Goal: Task Accomplishment & Management: Manage account settings

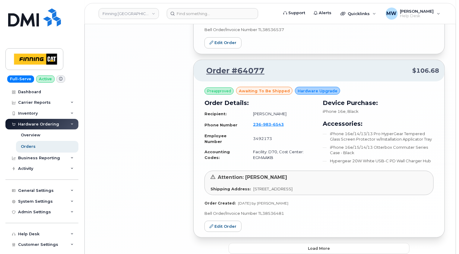
scroll to position [1445, 0]
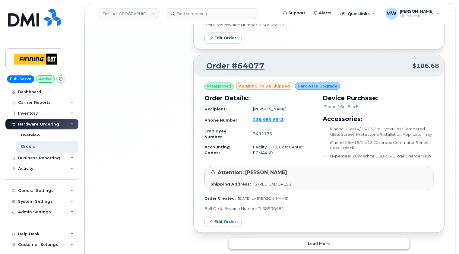
click at [329, 241] on span "Load more" at bounding box center [319, 244] width 22 height 6
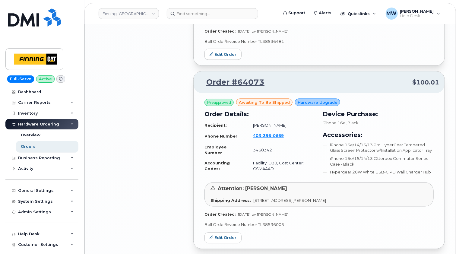
scroll to position [1626, 0]
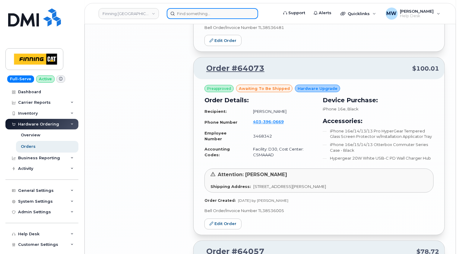
click at [225, 14] on input at bounding box center [212, 13] width 91 height 11
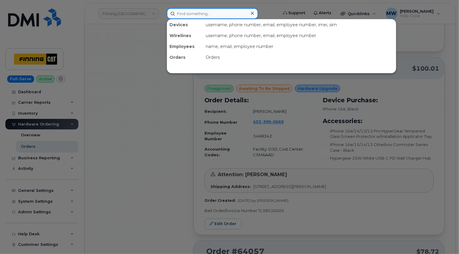
paste input "236-983-6543"
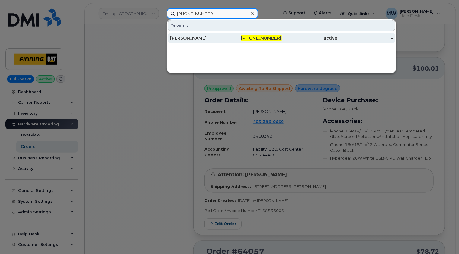
type input "236-983-6543"
click at [215, 38] on div "Devon Finn" at bounding box center [198, 38] width 56 height 6
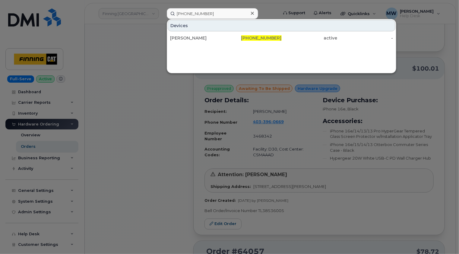
drag, startPoint x: 252, startPoint y: 14, endPoint x: 253, endPoint y: 8, distance: 5.5
click at [252, 14] on icon at bounding box center [252, 13] width 3 height 5
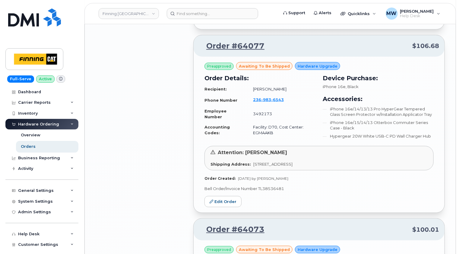
scroll to position [1445, 0]
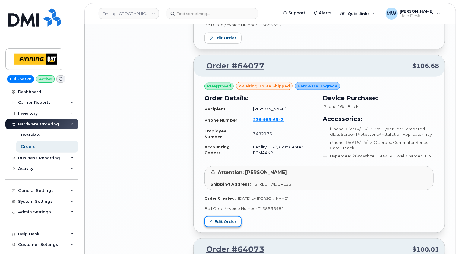
click at [228, 216] on link "Edit Order" at bounding box center [223, 221] width 37 height 11
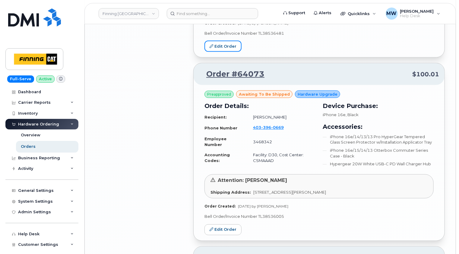
scroll to position [1657, 0]
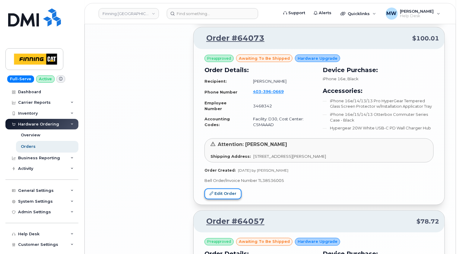
click at [228, 189] on link "Edit Order" at bounding box center [223, 194] width 37 height 11
drag, startPoint x: 225, startPoint y: 180, endPoint x: 276, endPoint y: 93, distance: 100.5
click at [225, 189] on link "Edit Order" at bounding box center [223, 194] width 37 height 11
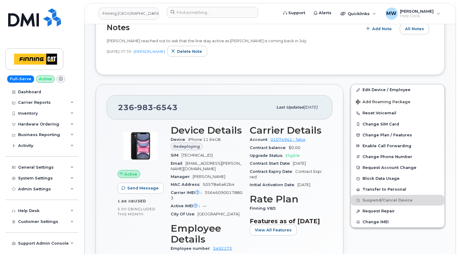
scroll to position [181, 0]
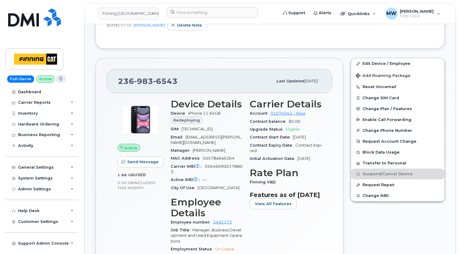
click at [213, 129] on span "8912230102177497538" at bounding box center [197, 129] width 31 height 5
click at [213, 128] on span "8912230102177497538" at bounding box center [197, 129] width 31 height 5
copy span "8912230102177497538"
click at [210, 11] on input at bounding box center [212, 12] width 91 height 11
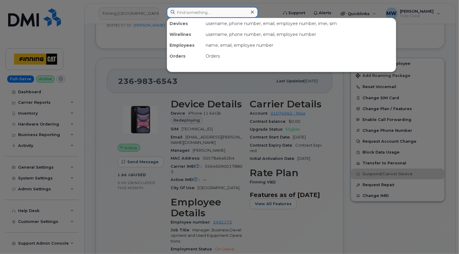
paste input "4033960669"
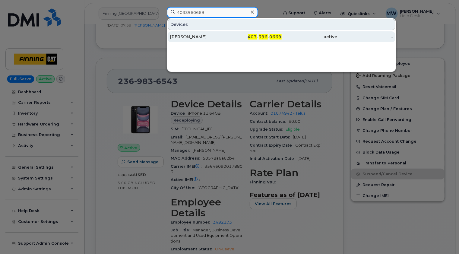
type input "4033960669"
click at [210, 36] on div "[PERSON_NAME]" at bounding box center [198, 37] width 56 height 6
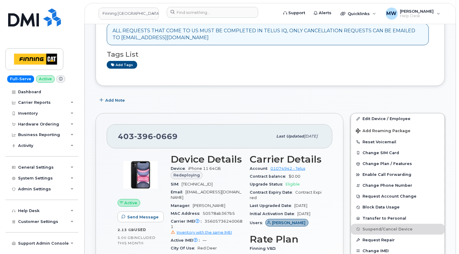
scroll to position [181, 0]
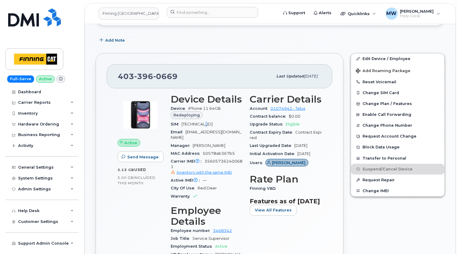
click at [211, 122] on span "8912230100065514356" at bounding box center [197, 124] width 31 height 5
drag, startPoint x: 211, startPoint y: 122, endPoint x: 215, endPoint y: 122, distance: 3.9
click at [213, 122] on span "8912230100065514356" at bounding box center [197, 124] width 31 height 5
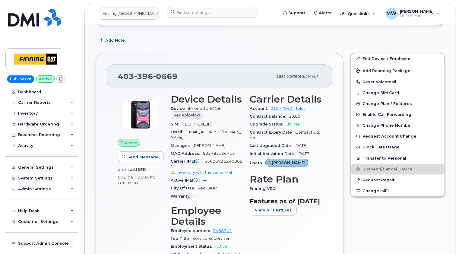
copy span "8912230100065514356"
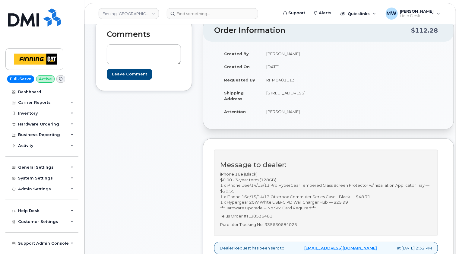
scroll to position [91, 0]
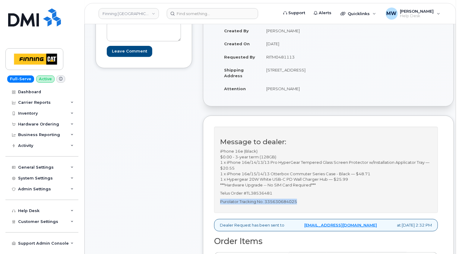
drag, startPoint x: 299, startPoint y: 201, endPoint x: 221, endPoint y: 202, distance: 78.5
click at [221, 202] on p "Purolator Tracking No. 335630684025" at bounding box center [326, 202] width 212 height 6
copy p "Purolator Tracking No. 335630684025"
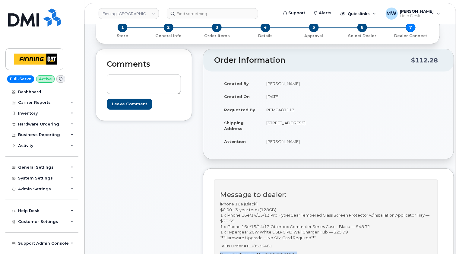
scroll to position [0, 0]
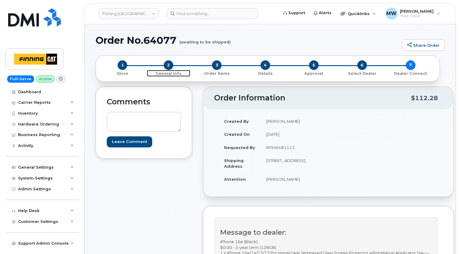
click at [167, 65] on span "2" at bounding box center [169, 65] width 10 height 10
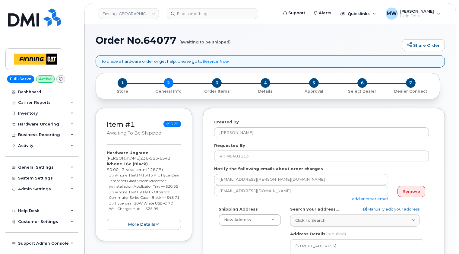
select select
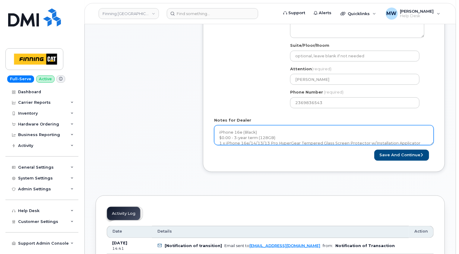
scroll to position [241, 0]
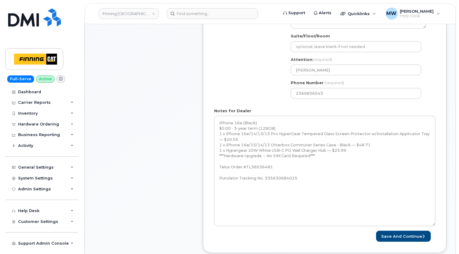
drag, startPoint x: 433, startPoint y: 134, endPoint x: 435, endPoint y: 225, distance: 90.8
click at [435, 225] on textarea "iPhone 16e (Black) $0.00 - 3-year term (128GB) 1 x iPhone 16e/14/13/13 Pro Hype…" at bounding box center [325, 171] width 222 height 110
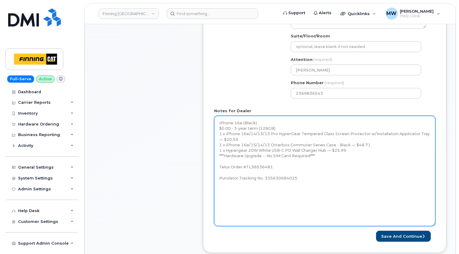
click at [330, 179] on textarea "iPhone 16e (Black) $0.00 - 3-year term (128GB) 1 x iPhone 16e/14/13/13 Pro Hype…" at bounding box center [325, 171] width 222 height 110
paste textarea "iPhone 16e (#2017) S/N: KJ7FWP4TDW IMEI: 353927601114876 EID: 89043052010008887…"
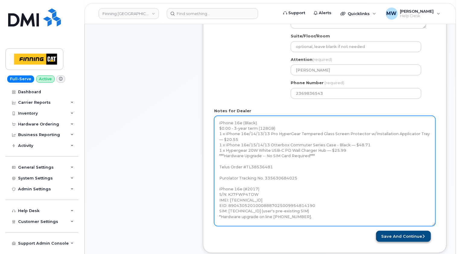
type textarea "iPhone 16e (Black) $0.00 - 3-year term (128GB) 1 x iPhone 16e/14/13/13 Pro Hype…"
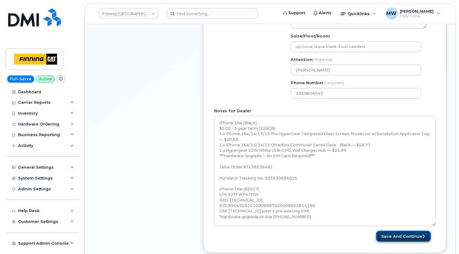
click at [402, 235] on button "Save and Continue" at bounding box center [403, 236] width 55 height 11
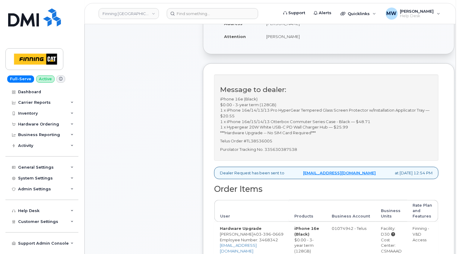
scroll to position [151, 0]
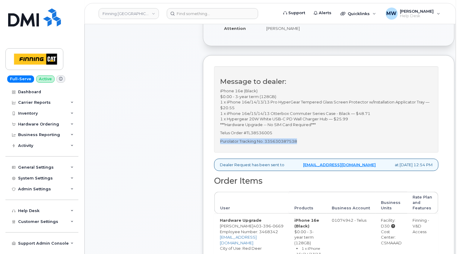
drag, startPoint x: 299, startPoint y: 147, endPoint x: 221, endPoint y: 145, distance: 78.5
click at [221, 144] on p "Purolator Tracking No. 335630387538" at bounding box center [326, 142] width 212 height 6
copy p "Purolator Tracking No. 335630387538"
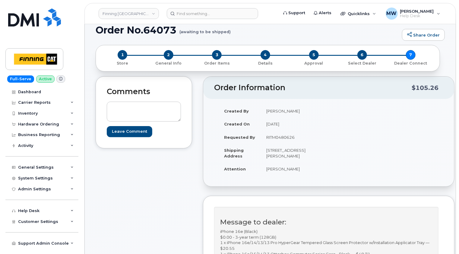
scroll to position [0, 0]
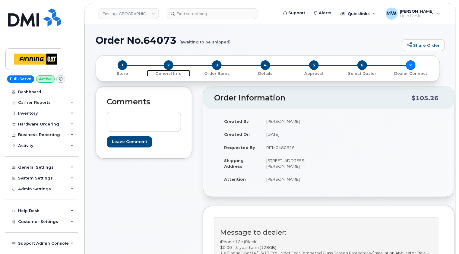
click at [169, 64] on span "2" at bounding box center [169, 65] width 10 height 10
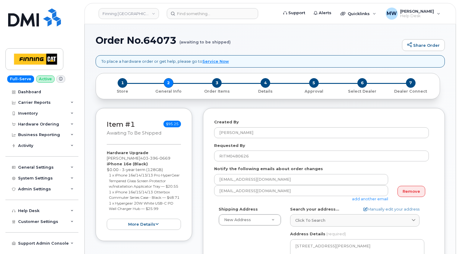
select select
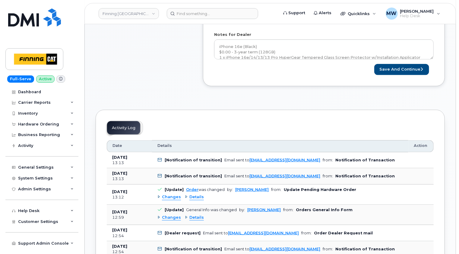
scroll to position [332, 0]
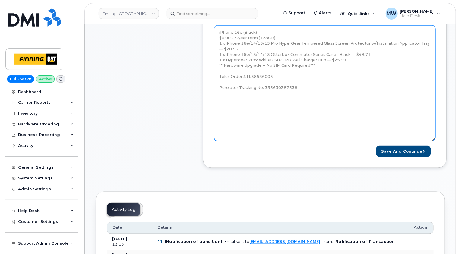
drag, startPoint x: 433, startPoint y: 43, endPoint x: 315, endPoint y: 124, distance: 143.2
click at [435, 139] on textarea "iPhone 16e (Black) $0.00 - 3-year term (128GB) 1 x iPhone 16e/14/13/13 Pro Hype…" at bounding box center [325, 83] width 222 height 116
click at [262, 103] on textarea "iPhone 16e (Black) $0.00 - 3-year term (128GB) 1 x iPhone 16e/14/13/13 Pro Hype…" at bounding box center [325, 83] width 222 height 116
drag, startPoint x: 311, startPoint y: 81, endPoint x: 311, endPoint y: 84, distance: 3.3
click at [311, 82] on textarea "iPhone 16e (Black) $0.00 - 3-year term (128GB) 1 x iPhone 16e/14/13/13 Pro Hype…" at bounding box center [325, 83] width 222 height 116
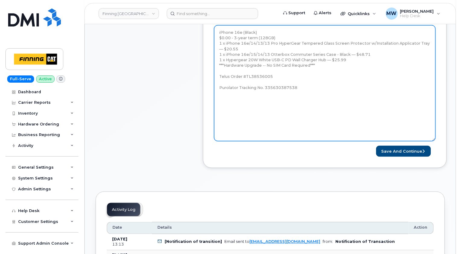
click at [311, 85] on textarea "iPhone 16e (Black) $0.00 - 3-year term (128GB) 1 x iPhone 16e/14/13/13 Pro Hype…" at bounding box center [325, 83] width 222 height 116
paste textarea "iPhone 16e (#2017) S/N: KJ7FWP4TDW IMEI: 353927601114876 EID: 89043052010008887…"
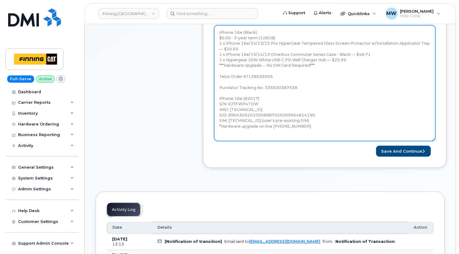
click at [297, 131] on textarea "iPhone 16e (Black) $0.00 - 3-year term (128GB) 1 x iPhone 16e/14/13/13 Pro Hype…" at bounding box center [325, 83] width 222 height 116
click at [309, 126] on textarea "iPhone 16e (Black) $0.00 - 3-year term (128GB) 1 x iPhone 16e/14/13/13 Pro Hype…" at bounding box center [325, 83] width 222 height 116
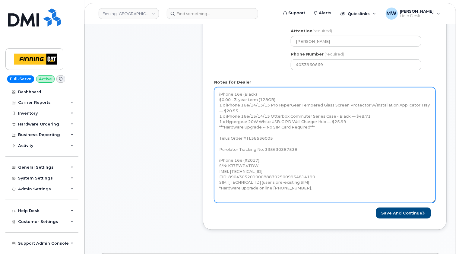
scroll to position [302, 0]
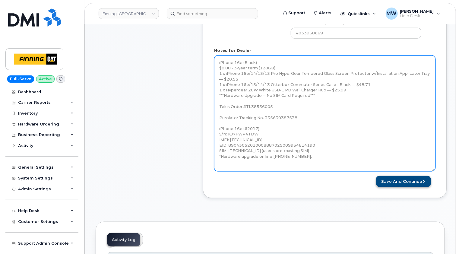
type textarea "iPhone 16e (Black) $0.00 - 3-year term (128GB) 1 x iPhone 16e/14/13/13 Pro Hype…"
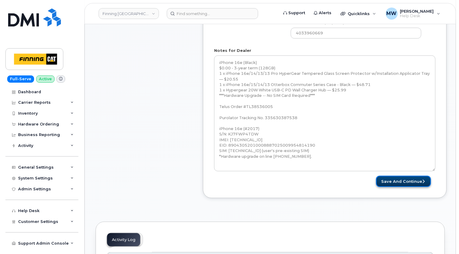
click at [407, 179] on button "Save and Continue" at bounding box center [403, 181] width 55 height 11
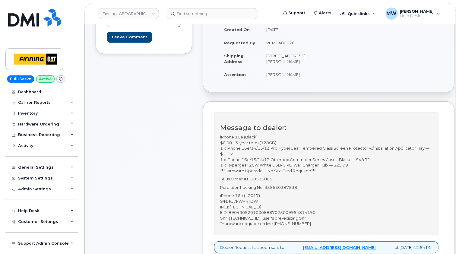
scroll to position [30, 0]
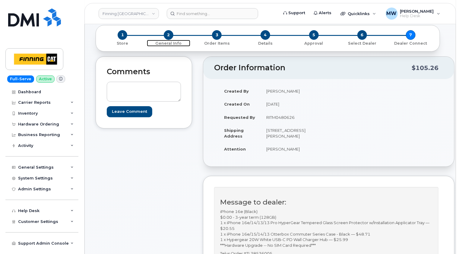
click at [167, 36] on span "2" at bounding box center [169, 35] width 10 height 10
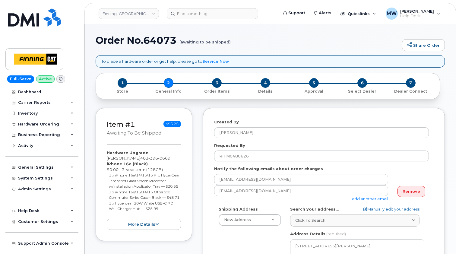
select select
click at [343, 110] on div "Created By [PERSON_NAME] Requested By RITM0480626 Notify the following emails a…" at bounding box center [324, 256] width 242 height 296
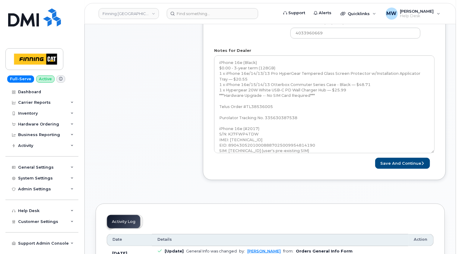
drag, startPoint x: 433, startPoint y: 73, endPoint x: 394, endPoint y: 163, distance: 98.1
click at [434, 153] on textarea "iPhone 16e (Black) $0.00 - 3-year term (128GB) 1 x iPhone 16e/14/13/13 Pro Hype…" at bounding box center [324, 105] width 221 height 98
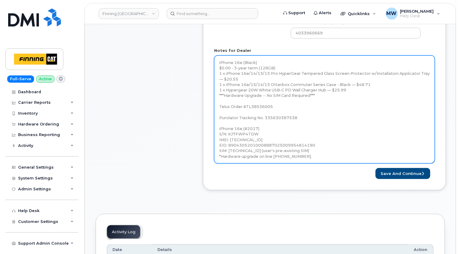
drag, startPoint x: 313, startPoint y: 158, endPoint x: 215, endPoint y: 127, distance: 102.9
click at [215, 127] on textarea "iPhone 16e (Black) $0.00 - 3-year term (128GB) 1 x iPhone 16e/14/13/13 Pro Hype…" at bounding box center [324, 110] width 221 height 108
paste textarea "8) S/N: H396FG6LKQ IMEI: 350515301194190 EID: 89043052010008887025009953127845 …"
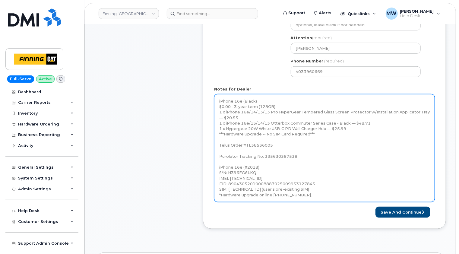
scroll to position [272, 0]
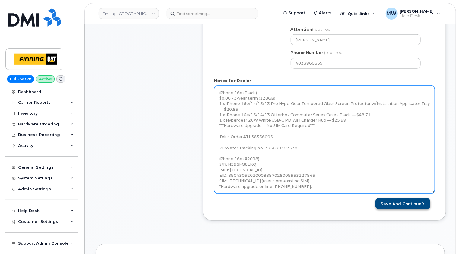
type textarea "iPhone 16e (Black) $0.00 - 3-year term (128GB) 1 x iPhone 16e/14/13/13 Pro Hype…"
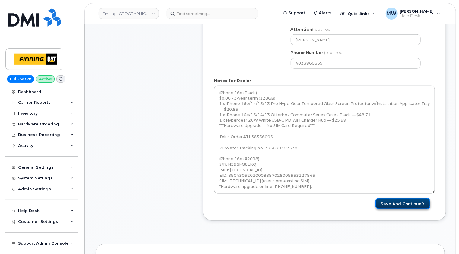
click at [411, 203] on button "Save and Continue" at bounding box center [403, 203] width 55 height 11
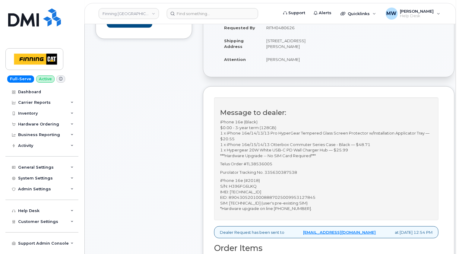
scroll to position [151, 0]
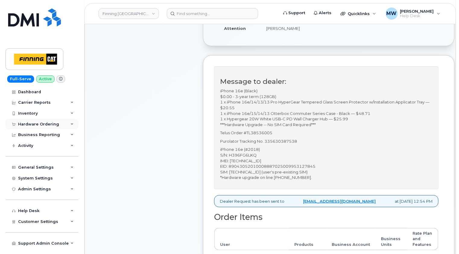
click at [48, 124] on div "Hardware Ordering" at bounding box center [38, 124] width 41 height 5
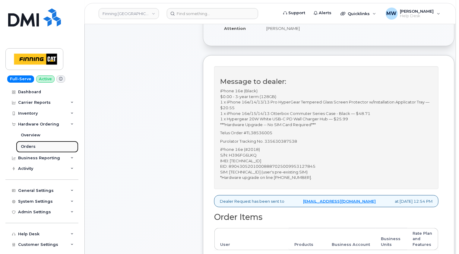
click at [30, 146] on div "Orders" at bounding box center [28, 146] width 15 height 5
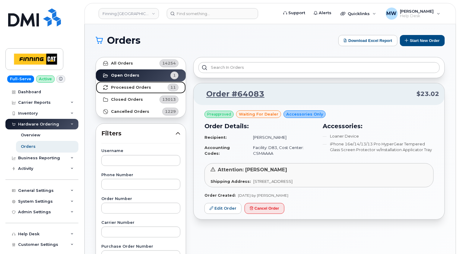
click at [140, 86] on strong "Processed Orders" at bounding box center [131, 87] width 40 height 5
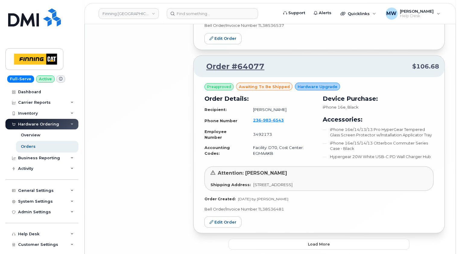
scroll to position [1458, 0]
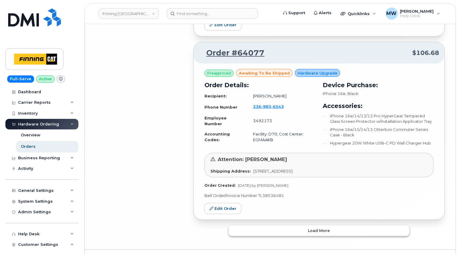
click at [331, 225] on button "Load more" at bounding box center [319, 230] width 181 height 11
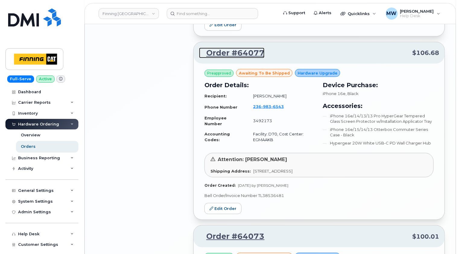
click at [231, 48] on link "Order #64077" at bounding box center [231, 53] width 65 height 11
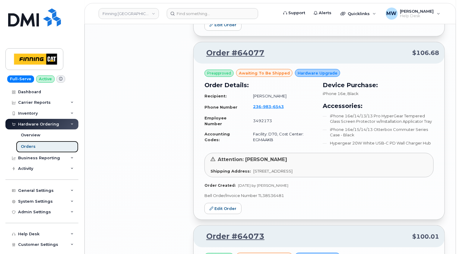
click at [29, 148] on div "Orders" at bounding box center [28, 146] width 15 height 5
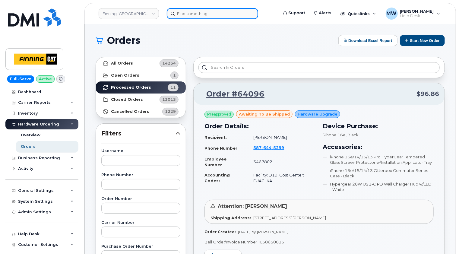
click at [218, 11] on input at bounding box center [212, 13] width 91 height 11
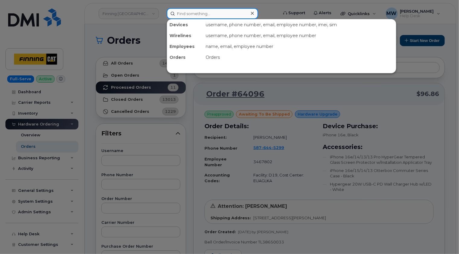
paste input "2365970527"
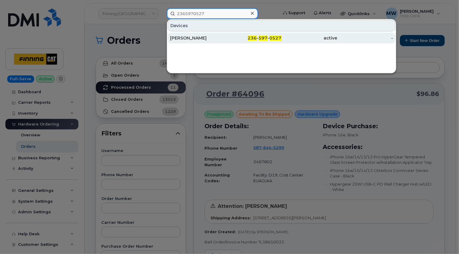
type input "2365970527"
click at [206, 38] on div "[PERSON_NAME]" at bounding box center [198, 38] width 56 height 6
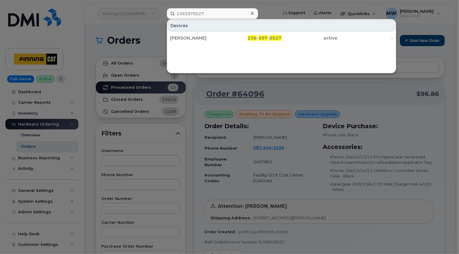
click at [252, 14] on icon at bounding box center [252, 13] width 3 height 3
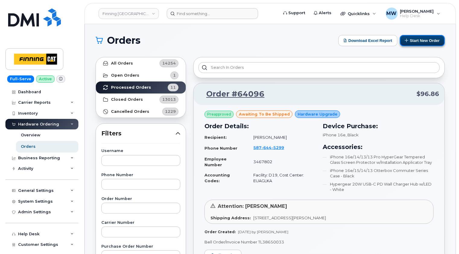
click at [426, 42] on button "Start New Order" at bounding box center [422, 40] width 45 height 11
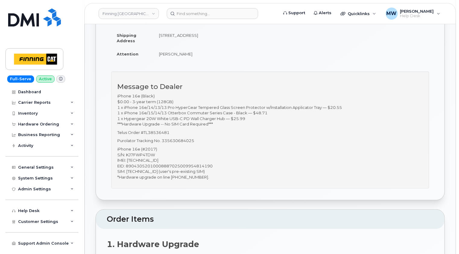
scroll to position [121, 0]
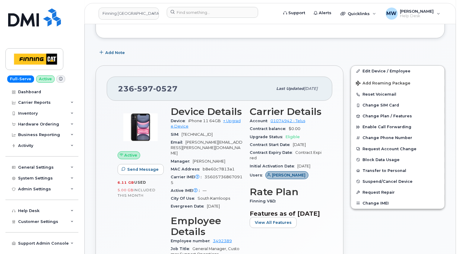
scroll to position [151, 0]
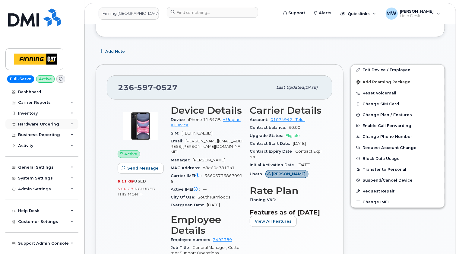
click at [35, 126] on div "Hardware Ordering" at bounding box center [41, 124] width 73 height 11
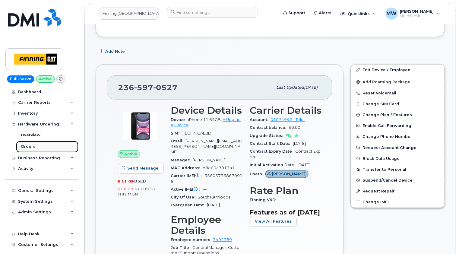
click at [28, 144] on div "Orders" at bounding box center [28, 146] width 15 height 5
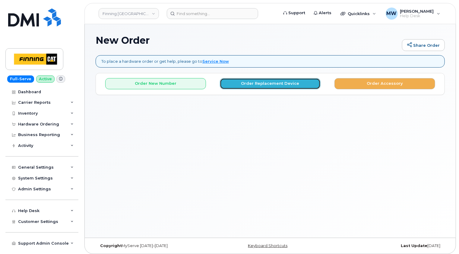
click at [275, 82] on button "Order Replacement Device" at bounding box center [270, 83] width 101 height 11
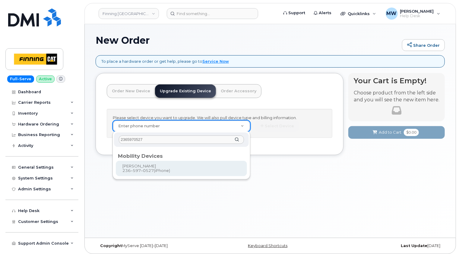
type input "2365970527"
type input "475062"
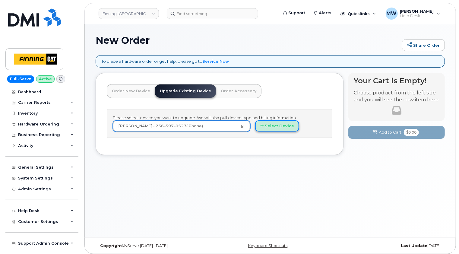
click at [279, 126] on button "Select Device" at bounding box center [277, 125] width 44 height 11
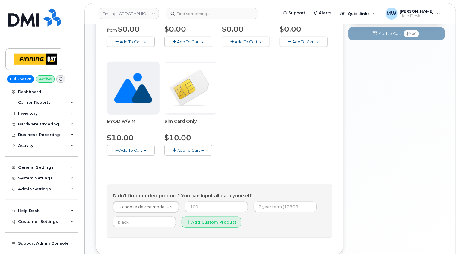
scroll to position [222, 0]
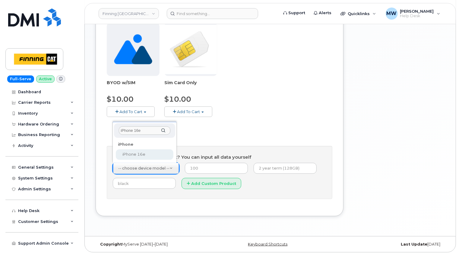
type input "iPhone 16e"
select select "2883"
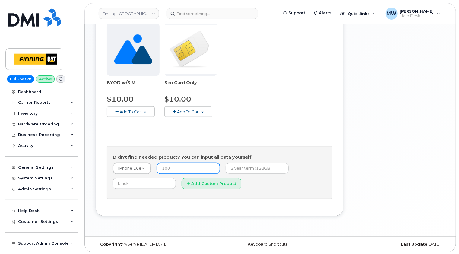
click at [185, 164] on input "number" at bounding box center [188, 168] width 63 height 11
type input "0.00"
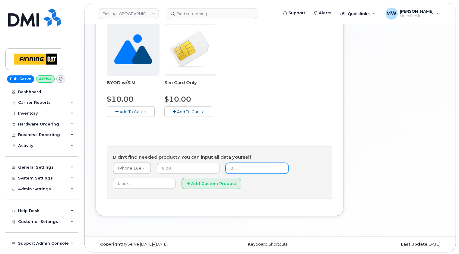
type input "3-year term (128GB)"
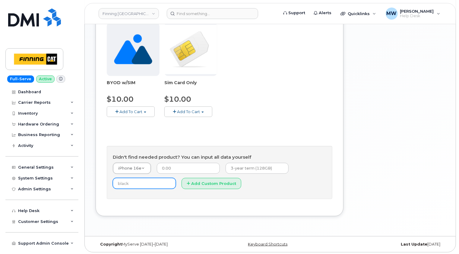
type input "Black"
click at [206, 183] on button "Add Custom Product" at bounding box center [212, 183] width 60 height 11
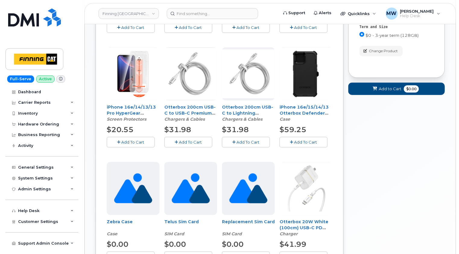
click at [132, 142] on span "Add To Cart" at bounding box center [133, 142] width 23 height 5
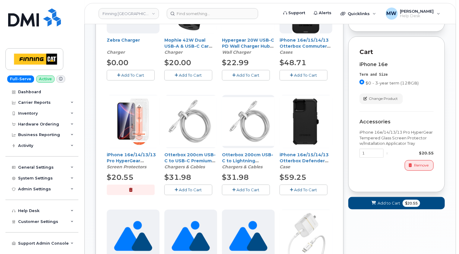
scroll to position [101, 0]
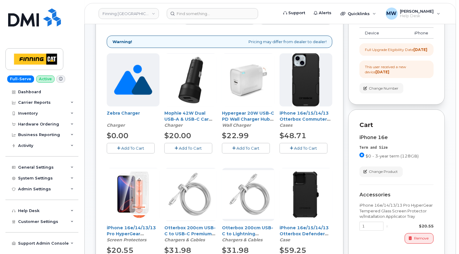
click at [307, 148] on span "Add To Cart" at bounding box center [306, 148] width 23 height 5
click at [253, 147] on span "Add To Cart" at bounding box center [248, 148] width 23 height 5
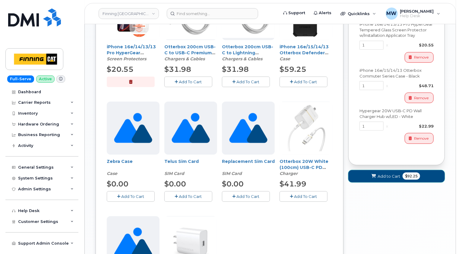
click at [388, 179] on span "Add to Cart" at bounding box center [389, 177] width 23 height 6
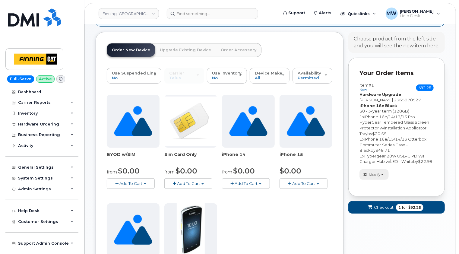
scroll to position [222, 0]
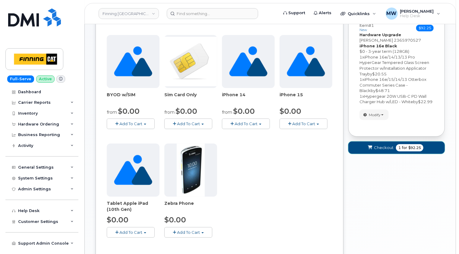
click at [385, 151] on span "Checkout" at bounding box center [384, 148] width 20 height 6
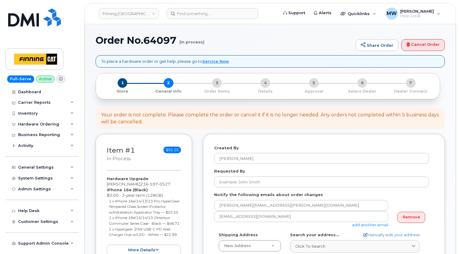
select select
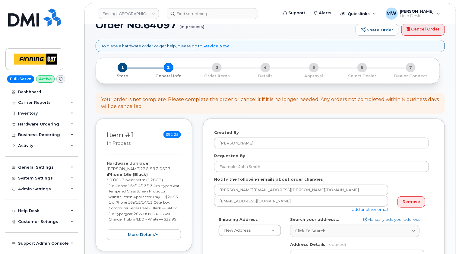
scroll to position [30, 0]
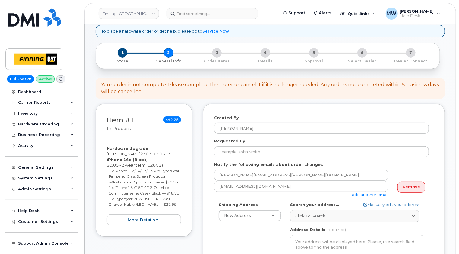
click at [214, 97] on div "Your order is not complete. Please complete the order or cancel it if it is no …" at bounding box center [270, 88] width 349 height 21
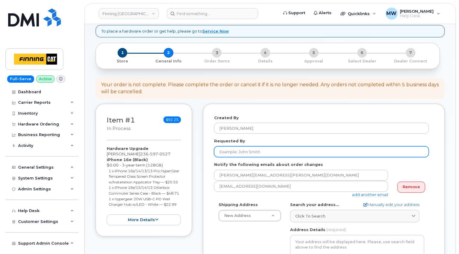
click at [230, 153] on input "Requested By" at bounding box center [321, 151] width 215 height 11
paste input "RITM0482282"
type input "RITM0482282"
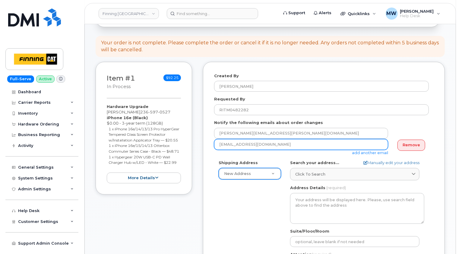
scroll to position [121, 0]
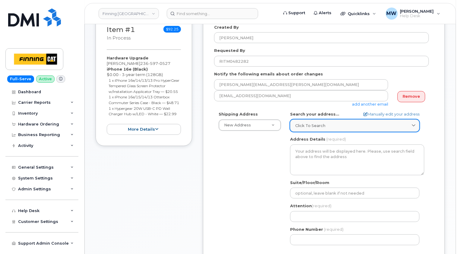
click at [319, 123] on span "Click to search" at bounding box center [310, 126] width 30 height 6
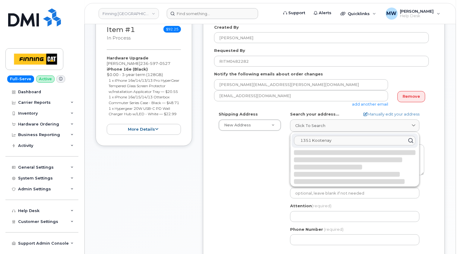
type input "1351 Kootenay"
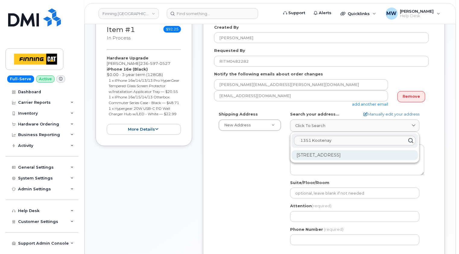
click at [361, 153] on div "1351 Kootenay Way Kamloops BC V2H 1K3" at bounding box center [355, 155] width 126 height 10
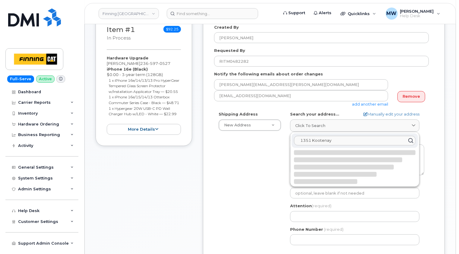
select select
type textarea "1351 Kootenay Way KAMLOOPS BC V2H 1K3 CANADA"
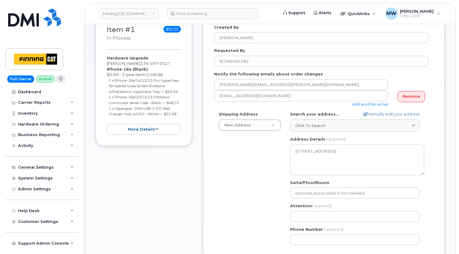
drag, startPoint x: 211, startPoint y: 185, endPoint x: 219, endPoint y: 181, distance: 8.9
click at [211, 185] on div "Created By Matthew Walshe Requested By RITM0482282 Notify the following emails …" at bounding box center [324, 161] width 242 height 296
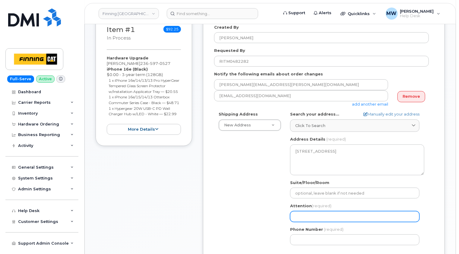
click at [302, 214] on input "Attention (required)" at bounding box center [354, 216] width 129 height 11
paste input "[PERSON_NAME]"
select select
type input "[PERSON_NAME]"
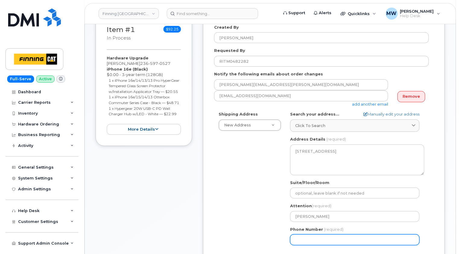
click at [209, 199] on div "Created By Matthew Walshe Requested By RITM0482282 Notify the following emails …" at bounding box center [324, 161] width 242 height 296
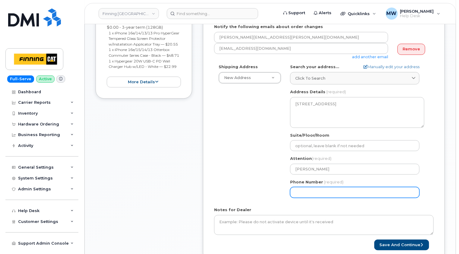
scroll to position [272, 0]
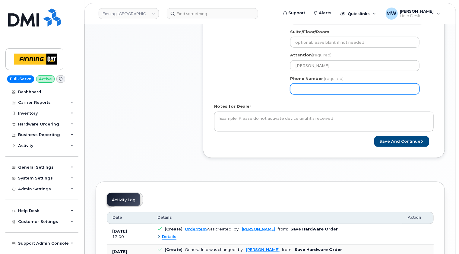
click at [300, 88] on input "Phone Number" at bounding box center [354, 89] width 129 height 11
paste input "2365970527"
select select
type input "2365970527"
click at [258, 97] on div "Shipping Address New Address New Address 10760A Henri-Bourassa E Blvd 8051 18 A…" at bounding box center [321, 29] width 215 height 139
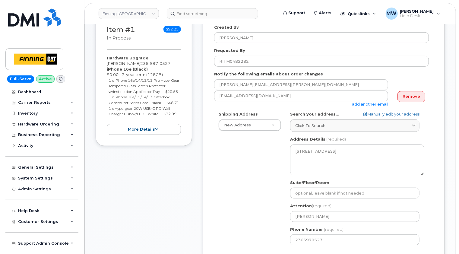
scroll to position [91, 0]
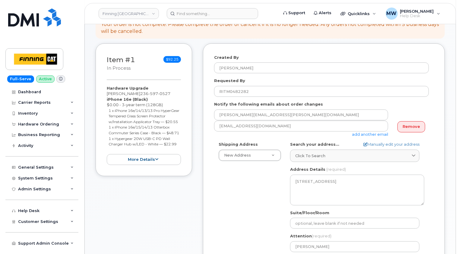
drag, startPoint x: 179, startPoint y: 156, endPoint x: 106, endPoint y: 97, distance: 93.3
click at [106, 97] on div "Item #1 in process $92.25 Hardware Upgrade Scott Mallinson 236 597 0527 iPhone …" at bounding box center [144, 109] width 97 height 133
copy div "iPhone 16e (Black) $0.00 - 3-year term (128GB) 1 x iPhone 16e/14/13/13 Pro Hype…"
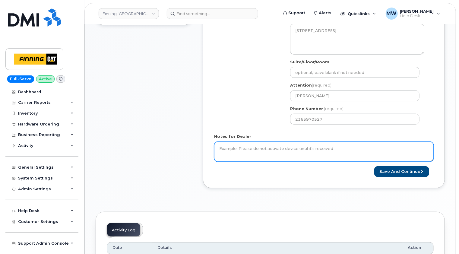
click at [279, 148] on textarea "Notes for Dealer" at bounding box center [324, 152] width 220 height 20
paste textarea "iPhone 16e (Black) $0.00 - 3-year term (128GB) 1 x iPhone 16e/14/13/13 Pro Hype…"
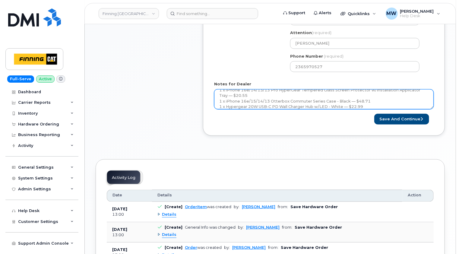
scroll to position [302, 0]
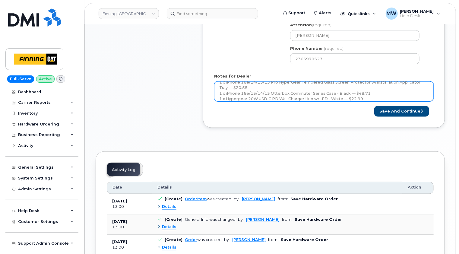
drag, startPoint x: 433, startPoint y: 98, endPoint x: 433, endPoint y: 126, distance: 27.8
click at [435, 169] on div "To place a hardware order or get help, please go to Service Now × Share This Or…" at bounding box center [270, 14] width 349 height 523
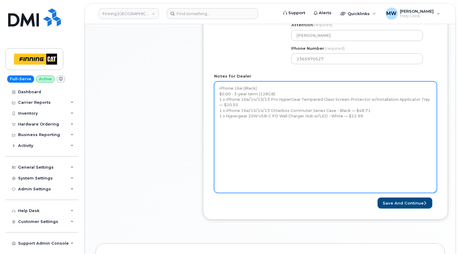
drag, startPoint x: 433, startPoint y: 100, endPoint x: 432, endPoint y: 196, distance: 96.6
click at [436, 193] on textarea "iPhone 16e (Black) $0.00 - 3-year term (128GB) 1 x iPhone 16e/14/13/13 Pro Hype…" at bounding box center [325, 137] width 223 height 112
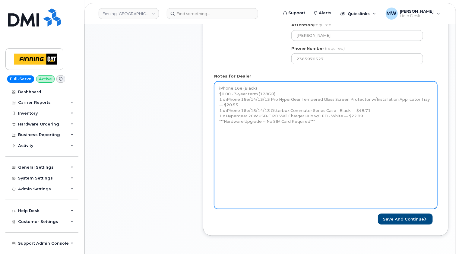
click at [217, 132] on textarea "iPhone 16e (Black) $0.00 - 3-year term (128GB) 1 x iPhone 16e/14/13/13 Pro Hype…" at bounding box center [325, 145] width 223 height 128
paste textarea "Telus Order #TL38650034"
click at [252, 163] on textarea "iPhone 16e (Black) $0.00 - 3-year term (128GB) 1 x iPhone 16e/14/13/13 Pro Hype…" at bounding box center [325, 145] width 223 height 128
click at [292, 139] on textarea "iPhone 16e (Black) $0.00 - 3-year term (128GB) 1 x iPhone 16e/14/13/13 Pro Hype…" at bounding box center [325, 145] width 223 height 128
click at [290, 144] on textarea "iPhone 16e (Black) $0.00 - 3-year term (128GB) 1 x iPhone 16e/14/13/13 Pro Hype…" at bounding box center [325, 145] width 223 height 128
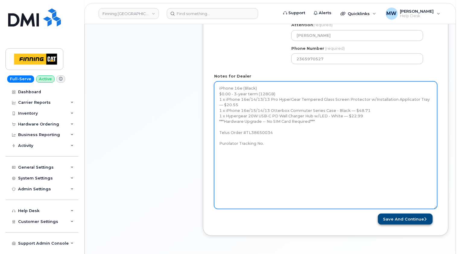
type textarea "iPhone 16e (Black) $0.00 - 3-year term (128GB) 1 x iPhone 16e/14/13/13 Pro Hype…"
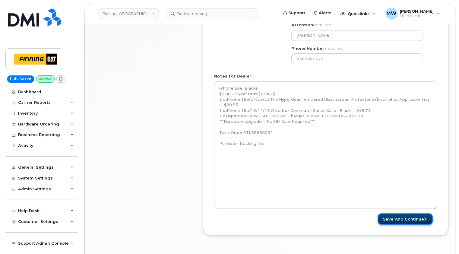
click at [411, 219] on button "Save and Continue" at bounding box center [405, 219] width 55 height 11
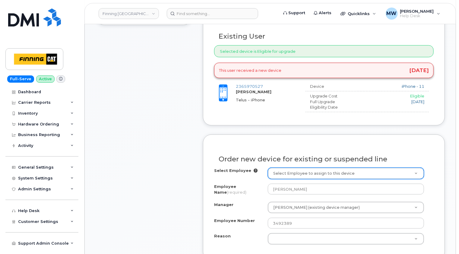
scroll to position [302, 0]
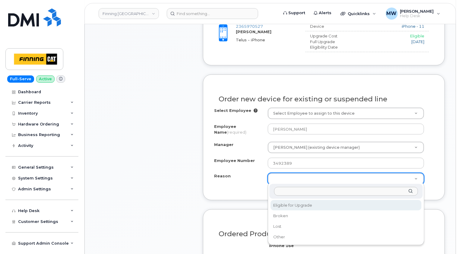
select select "eligible_for_upgrade"
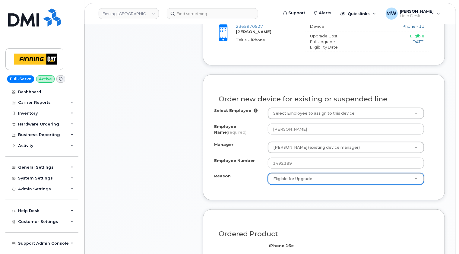
click at [244, 197] on div "Order new device for existing or suspended line Select Employee Select Employee…" at bounding box center [324, 138] width 242 height 126
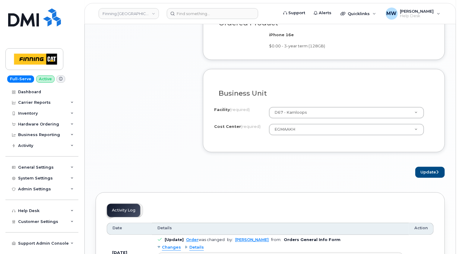
scroll to position [513, 0]
click at [427, 167] on button "Update" at bounding box center [431, 172] width 30 height 11
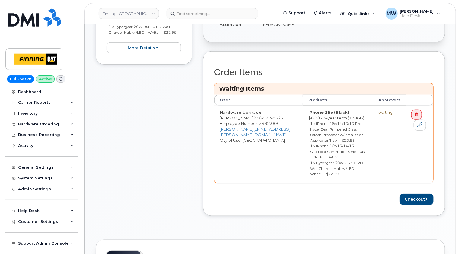
scroll to position [272, 0]
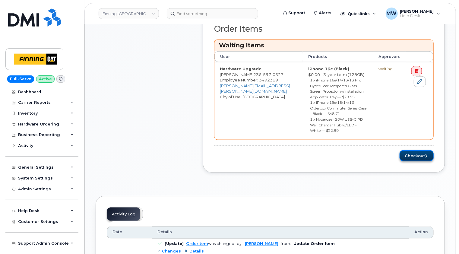
click at [413, 150] on button "Checkout" at bounding box center [417, 155] width 34 height 11
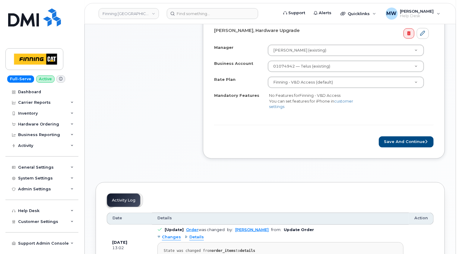
scroll to position [241, 0]
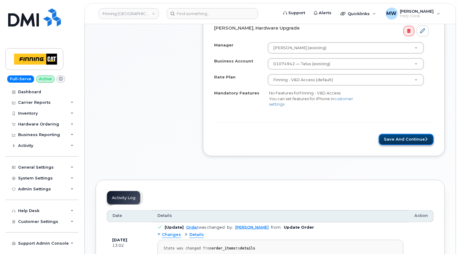
click at [399, 137] on button "Save and Continue" at bounding box center [406, 139] width 55 height 11
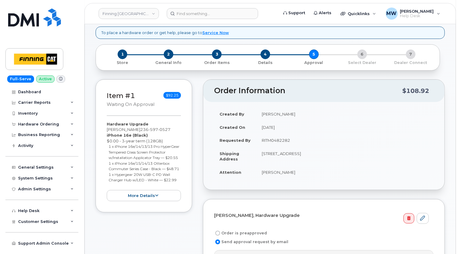
scroll to position [60, 0]
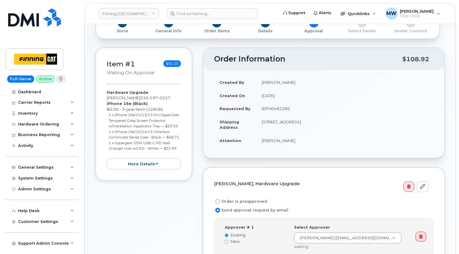
click at [255, 199] on label "Order is preapproved" at bounding box center [240, 201] width 53 height 7
click at [220, 199] on input "Order is preapproved" at bounding box center [217, 201] width 5 height 5
radio input "true"
click at [273, 110] on td "RITM0482282" at bounding box center [345, 108] width 177 height 13
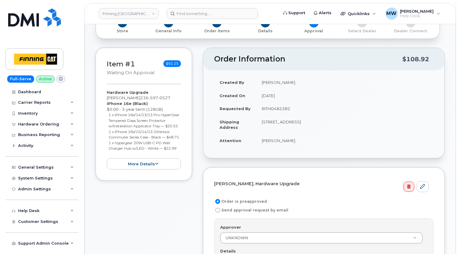
copy td "RITM0482282"
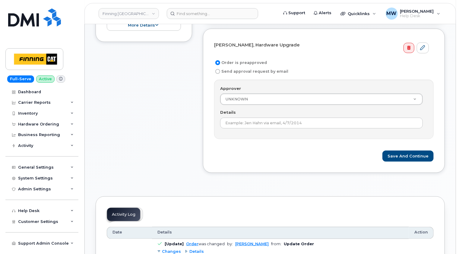
scroll to position [211, 0]
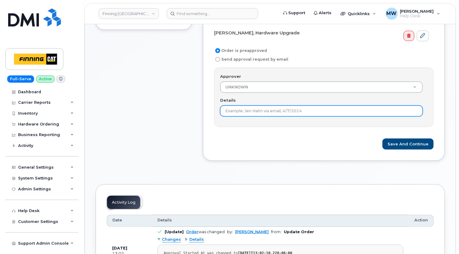
click at [267, 112] on input "Details" at bounding box center [321, 111] width 203 height 11
paste input "RITM0482282"
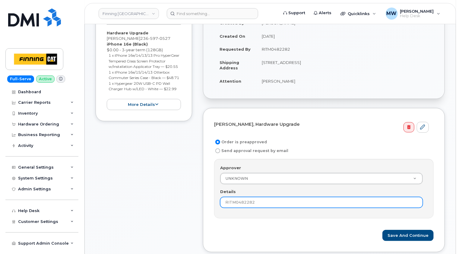
scroll to position [121, 0]
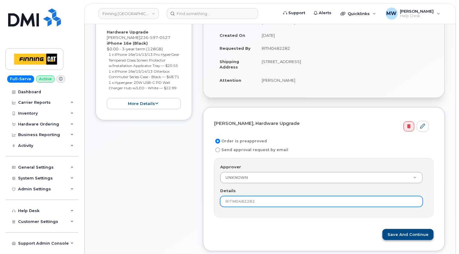
type input "RITM0482282"
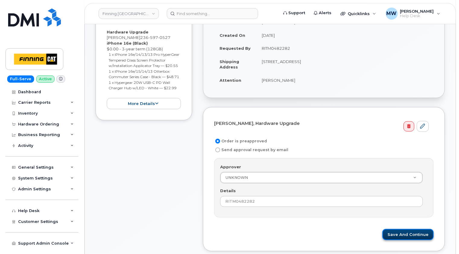
click at [414, 229] on button "Save and Continue" at bounding box center [408, 234] width 51 height 11
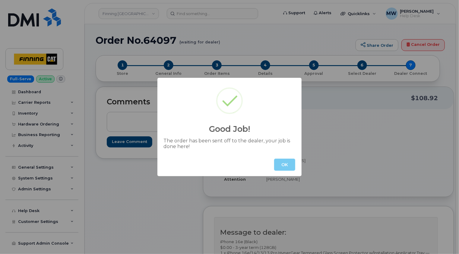
click at [288, 166] on button "OK" at bounding box center [284, 165] width 21 height 12
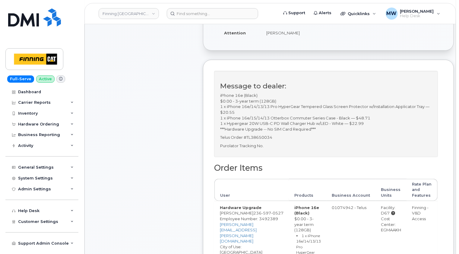
scroll to position [181, 0]
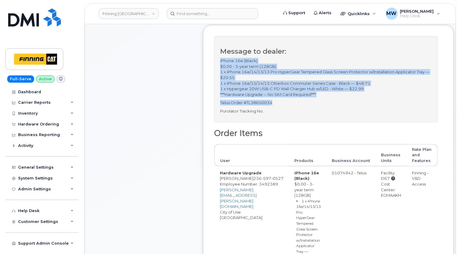
drag, startPoint x: 276, startPoint y: 108, endPoint x: 214, endPoint y: 66, distance: 75.2
click at [214, 66] on div "Message to dealer: iPhone 16e (Black) $0.00 - 3-year term (128GB) 1 x iPhone 16…" at bounding box center [328, 219] width 251 height 388
copy div "iPhone 16e (Black) $0.00 - 3-year term (128GB) 1 x iPhone 16e/14/13/13 Pro Hype…"
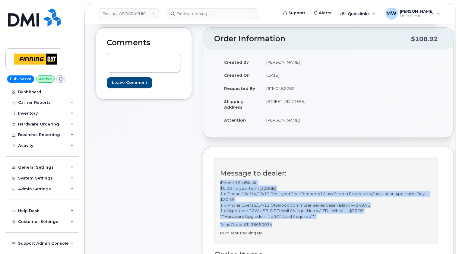
scroll to position [60, 0]
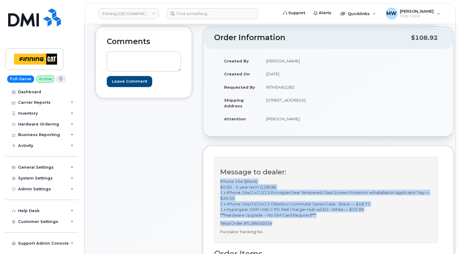
drag, startPoint x: 274, startPoint y: 110, endPoint x: 298, endPoint y: 104, distance: 24.3
click at [298, 104] on td "[STREET_ADDRESS]" at bounding box center [292, 103] width 63 height 19
copy td "V2H 1K3"
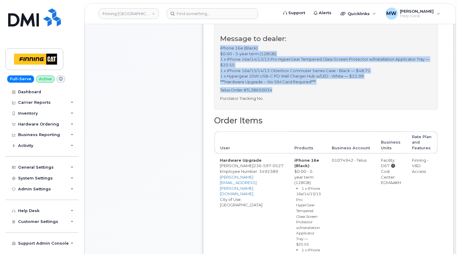
scroll to position [241, 0]
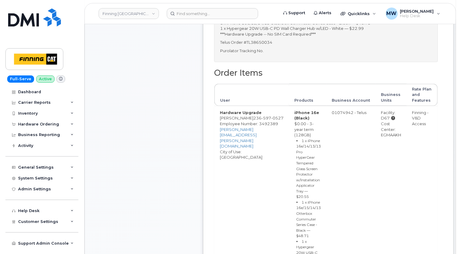
click at [389, 138] on div "Cost Center: EGMAAKH" at bounding box center [391, 129] width 20 height 17
copy div "EGMAAKH"
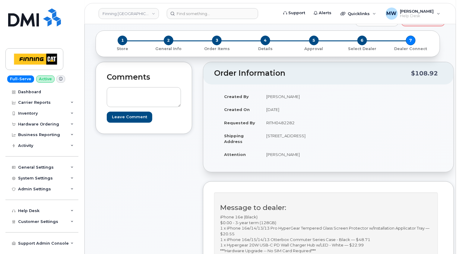
scroll to position [0, 0]
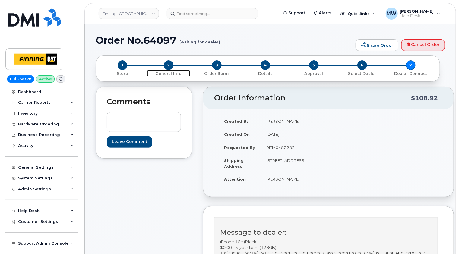
click at [166, 63] on span "2" at bounding box center [169, 65] width 10 height 10
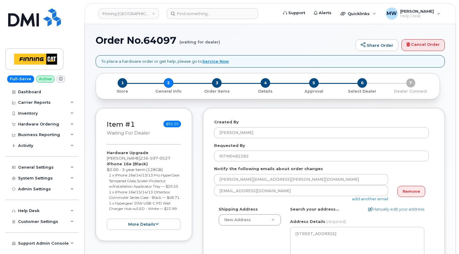
select select
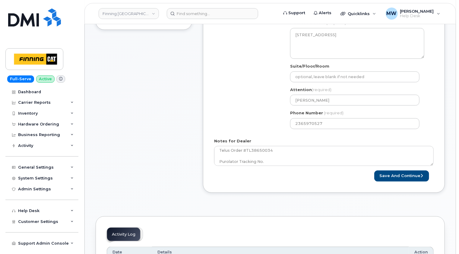
scroll to position [49, 0]
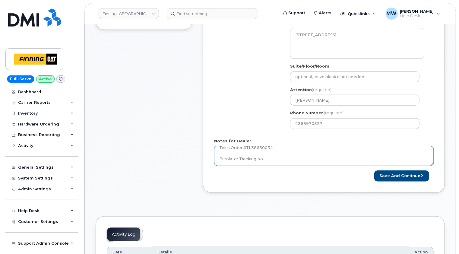
click at [285, 161] on textarea "iPhone 16e (Black) $0.00 - 3-year term (128GB) 1 x iPhone 16e/14/13/13 Pro Hype…" at bounding box center [324, 156] width 220 height 20
paste textarea "335634102685"
type textarea "iPhone 16e (Black) $0.00 - 3-year term (128GB) 1 x iPhone 16e/14/13/13 Pro Hype…"
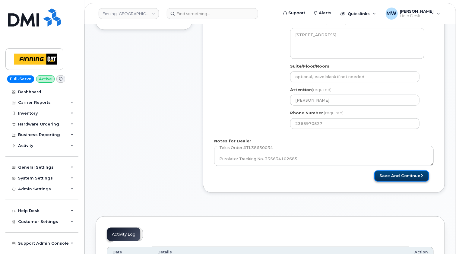
click at [412, 174] on button "Save and Continue" at bounding box center [402, 176] width 55 height 11
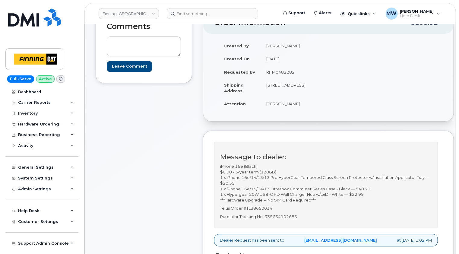
scroll to position [121, 0]
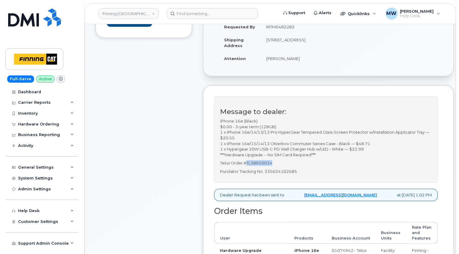
drag, startPoint x: 272, startPoint y: 168, endPoint x: 247, endPoint y: 165, distance: 25.2
click at [247, 165] on p "Telus Order #TL38650034" at bounding box center [326, 163] width 212 height 6
copy p "TL38650034"
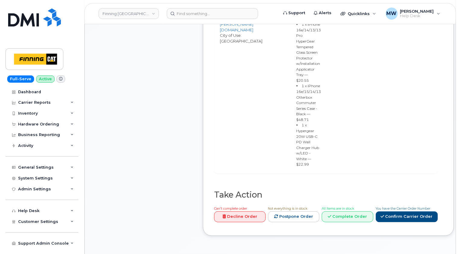
scroll to position [453, 0]
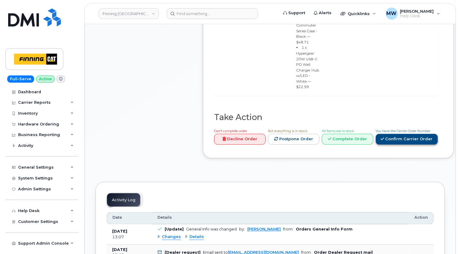
click at [404, 135] on link "Confirm Carrier Order" at bounding box center [407, 139] width 62 height 11
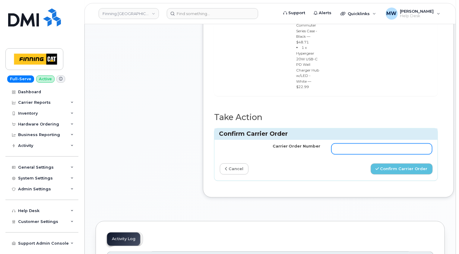
click at [340, 144] on input "Carrier Order Number" at bounding box center [382, 149] width 101 height 11
paste input "TL38650034"
type input "TL38650034"
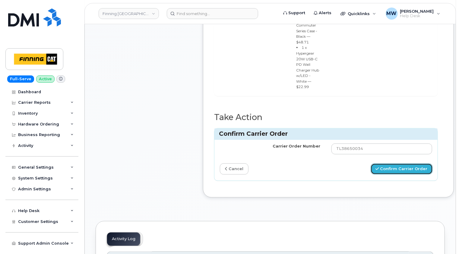
click at [396, 164] on button "Confirm Carrier Order" at bounding box center [402, 169] width 62 height 11
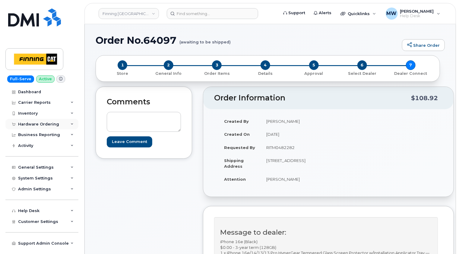
click at [49, 124] on div "Hardware Ordering" at bounding box center [38, 124] width 41 height 5
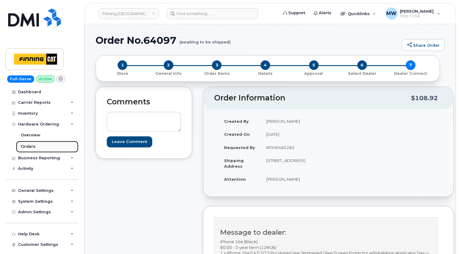
click at [31, 147] on div "Orders" at bounding box center [28, 146] width 15 height 5
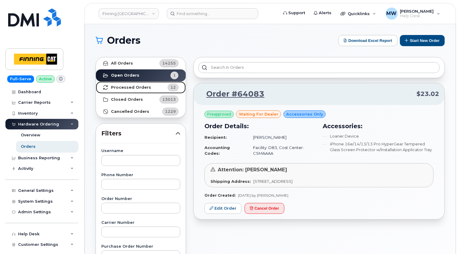
click at [131, 88] on strong "Processed Orders" at bounding box center [131, 87] width 40 height 5
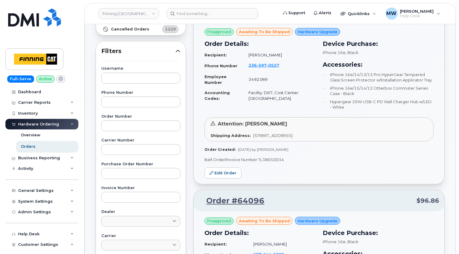
scroll to position [76, 0]
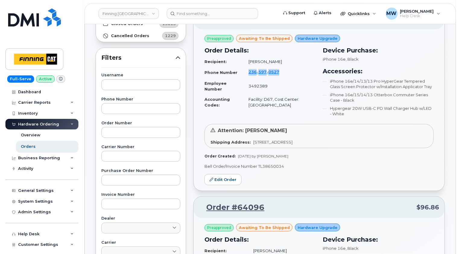
drag, startPoint x: 304, startPoint y: 70, endPoint x: 252, endPoint y: 71, distance: 51.9
click at [252, 71] on td "236 597 0527" at bounding box center [279, 72] width 72 height 11
copy span "236 597 0527"
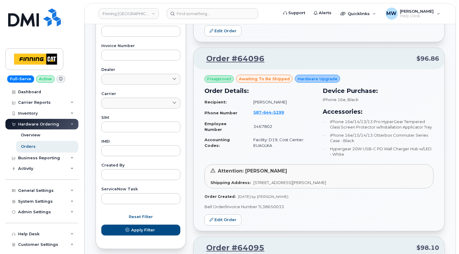
scroll to position [227, 0]
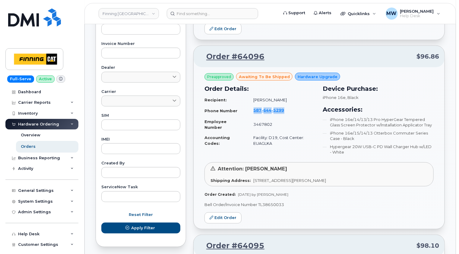
drag, startPoint x: 304, startPoint y: 110, endPoint x: 252, endPoint y: 109, distance: 51.9
click at [252, 109] on td "587 644 5299" at bounding box center [281, 110] width 67 height 11
copy span "587 644 5299"
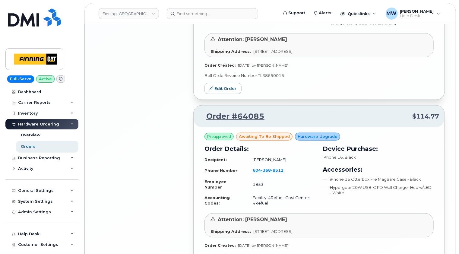
scroll to position [1434, 0]
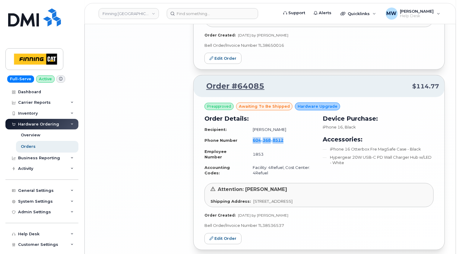
drag, startPoint x: 310, startPoint y: 127, endPoint x: 252, endPoint y: 126, distance: 58.2
click at [252, 135] on td "604 368 8512" at bounding box center [281, 140] width 68 height 11
copy span "604 368 8512"
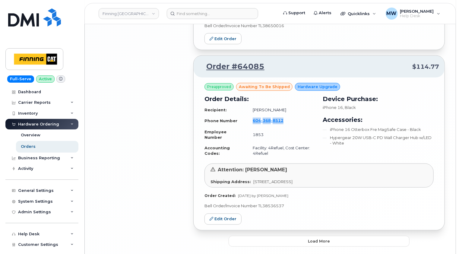
scroll to position [1464, 0]
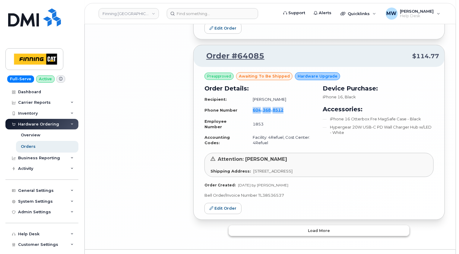
click at [325, 225] on button "Load more" at bounding box center [319, 230] width 181 height 11
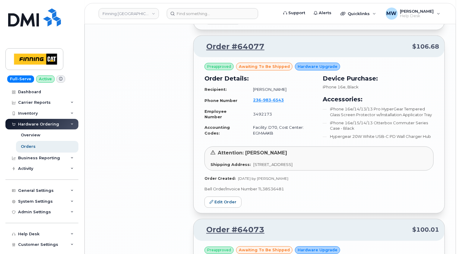
scroll to position [1645, 0]
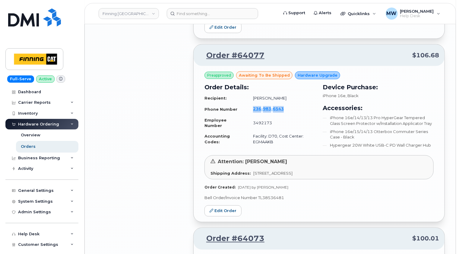
drag, startPoint x: 314, startPoint y: 95, endPoint x: 252, endPoint y: 94, distance: 62.5
click at [252, 104] on td "236 983 6543" at bounding box center [282, 109] width 68 height 11
copy span "236 983 6543"
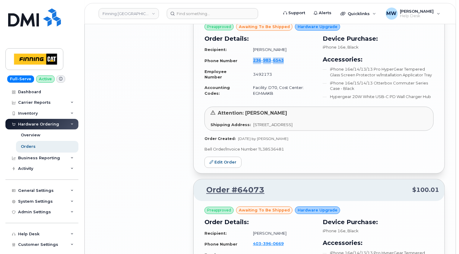
scroll to position [1766, 0]
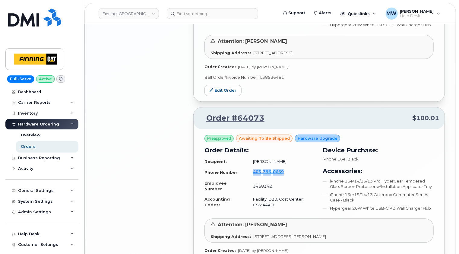
drag, startPoint x: 313, startPoint y: 160, endPoint x: 251, endPoint y: 156, distance: 62.0
click at [251, 167] on td "403 396 0669" at bounding box center [282, 172] width 68 height 11
copy span "403 396 0669"
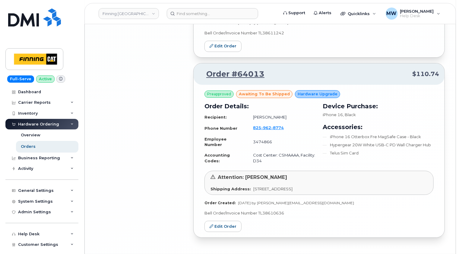
scroll to position [2177, 0]
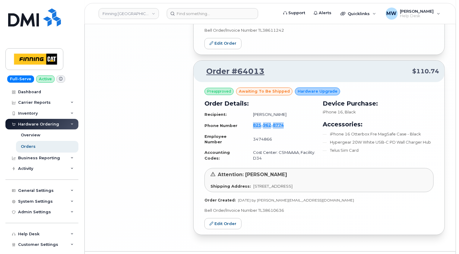
drag, startPoint x: 306, startPoint y: 111, endPoint x: 251, endPoint y: 110, distance: 54.9
click at [251, 120] on td "825 962 8774" at bounding box center [282, 125] width 68 height 11
copy span "825 962 8774"
drag, startPoint x: 36, startPoint y: 144, endPoint x: 40, endPoint y: 141, distance: 5.1
click at [36, 144] on link "Orders" at bounding box center [47, 146] width 62 height 11
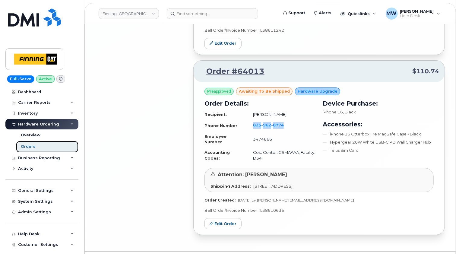
scroll to position [0, 0]
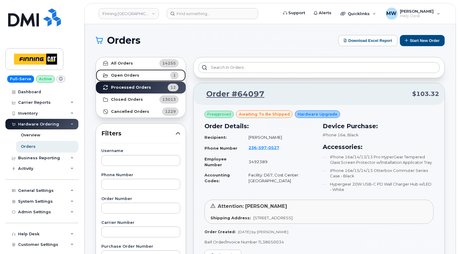
click at [130, 74] on strong "Open Orders" at bounding box center [125, 75] width 28 height 5
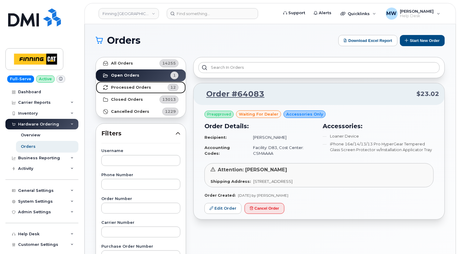
click at [127, 88] on strong "Processed Orders" at bounding box center [131, 87] width 40 height 5
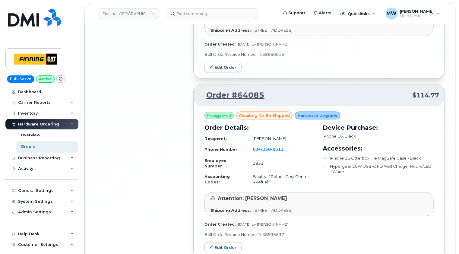
scroll to position [1464, 0]
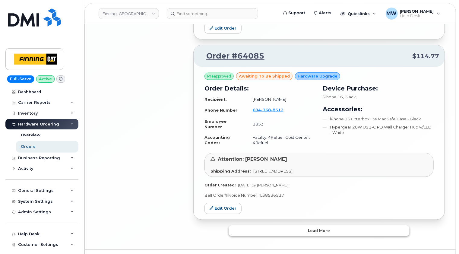
click at [326, 228] on span "Load more" at bounding box center [319, 231] width 22 height 6
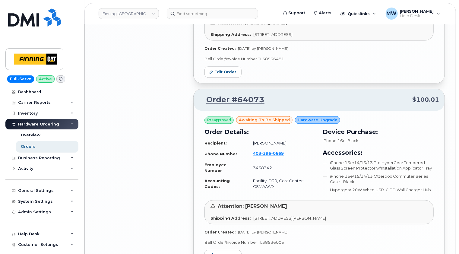
scroll to position [1814, 0]
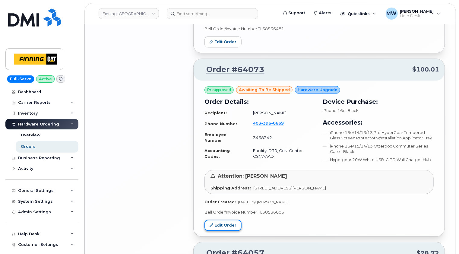
click at [226, 220] on link "Edit Order" at bounding box center [223, 225] width 37 height 11
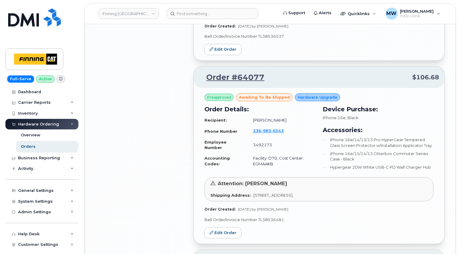
scroll to position [1633, 0]
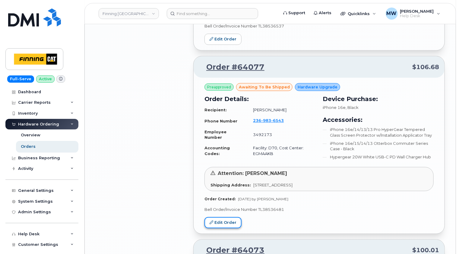
click at [227, 217] on link "Edit Order" at bounding box center [223, 222] width 37 height 11
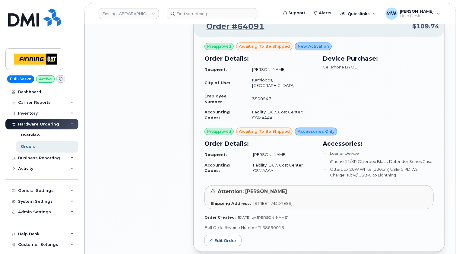
scroll to position [1241, 0]
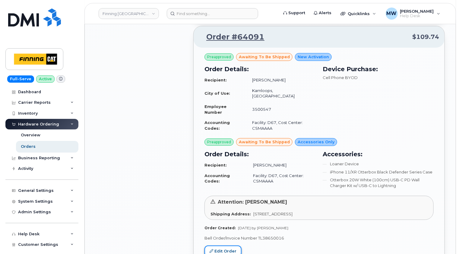
click at [224, 246] on link "Edit Order" at bounding box center [223, 251] width 37 height 11
click at [34, 145] on link "Orders" at bounding box center [47, 146] width 62 height 11
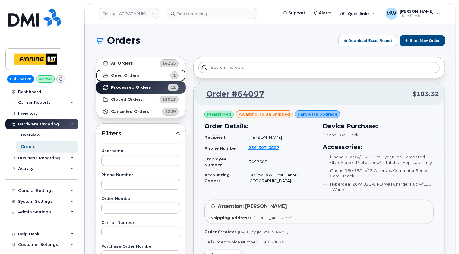
click at [132, 75] on strong "Open Orders" at bounding box center [125, 75] width 28 height 5
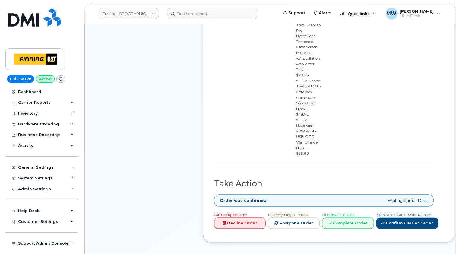
scroll to position [453, 0]
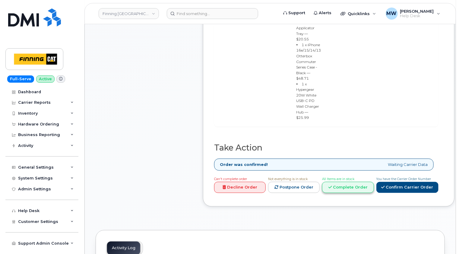
click at [349, 182] on link "Complete Order" at bounding box center [348, 187] width 52 height 11
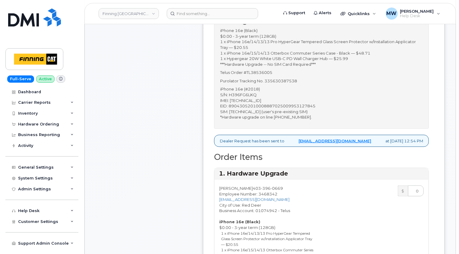
scroll to position [151, 0]
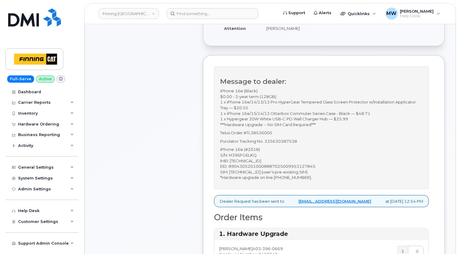
click at [254, 166] on p "iPhone 16e (#2018) S/N: H396FG6LKQ IMEI: 350515301194190 EID: 89043052010008887…" at bounding box center [321, 163] width 203 height 33
copy p "350515301194190"
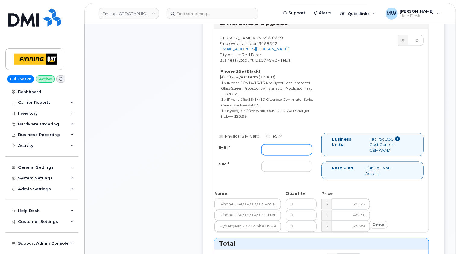
scroll to position [362, 0]
click at [276, 152] on input "IMEI *" at bounding box center [287, 149] width 51 height 11
paste input "350515301194190"
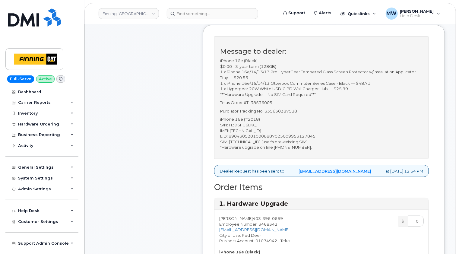
type input "350515301194190"
click at [279, 146] on p "iPhone 16e (#2018) S/N: H396FG6LKQ IMEI: 350515301194190 EID: 89043052010008887…" at bounding box center [321, 132] width 203 height 33
copy p "8912230100065514356"
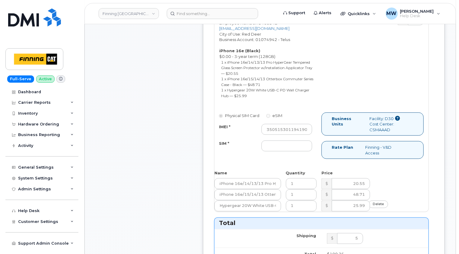
scroll to position [392, 0]
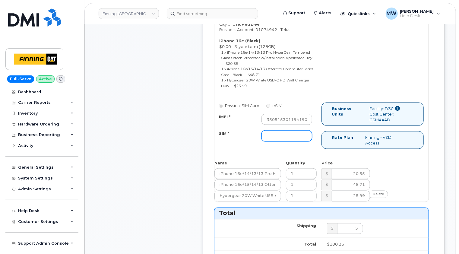
click at [281, 142] on input "SIM *" at bounding box center [287, 136] width 51 height 11
paste input "8912230100065514356"
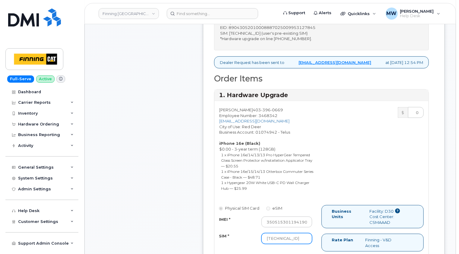
scroll to position [241, 0]
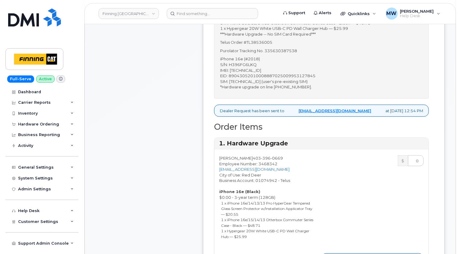
type input "8912230100065514356"
click at [286, 54] on p "Purolator Tracking No. 335630387538" at bounding box center [321, 51] width 203 height 6
copy p "335630387538"
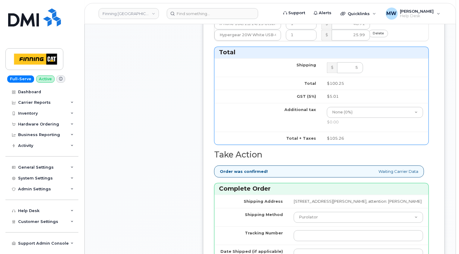
scroll to position [634, 0]
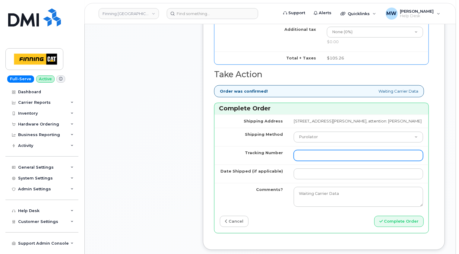
click at [303, 161] on input "Tracking Number" at bounding box center [358, 155] width 129 height 11
paste input "335630387538"
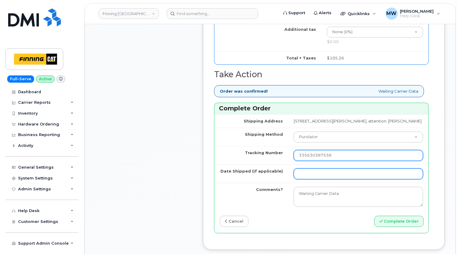
type input "335630387538"
click at [304, 179] on input "Date Shipped (if applicable)" at bounding box center [358, 173] width 129 height 11
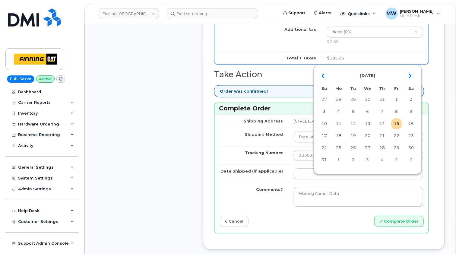
click at [397, 125] on td "15" at bounding box center [396, 123] width 11 height 11
type input "2025-08-15"
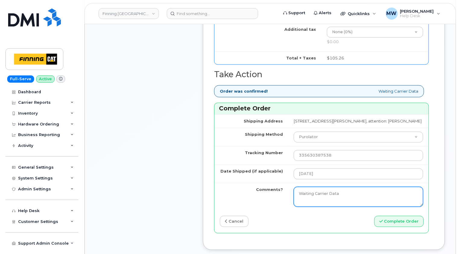
drag, startPoint x: 337, startPoint y: 204, endPoint x: 279, endPoint y: 204, distance: 57.9
click at [289, 204] on td "Waiting Carrier Data" at bounding box center [359, 196] width 140 height 27
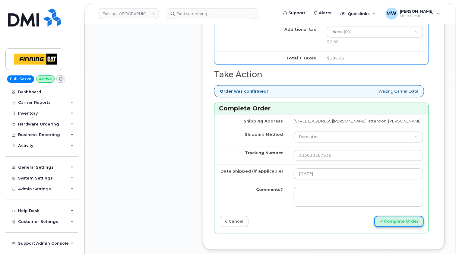
click at [400, 227] on button "Complete Order" at bounding box center [399, 221] width 49 height 11
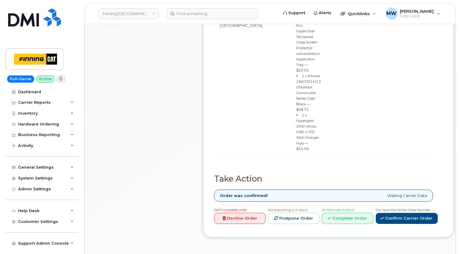
scroll to position [423, 0]
click at [342, 212] on link "Complete Order" at bounding box center [348, 217] width 52 height 11
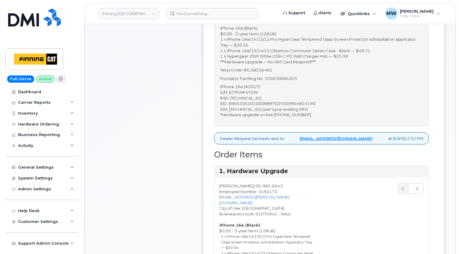
scroll to position [151, 0]
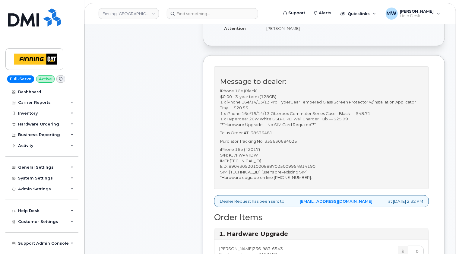
click at [253, 160] on p "iPhone 16e (#2017) S/N: KJ7FWP4TDW IMEI: [TECHNICAL_ID] EID: 890430520100088870…" at bounding box center [321, 163] width 203 height 33
copy p "353927601114876"
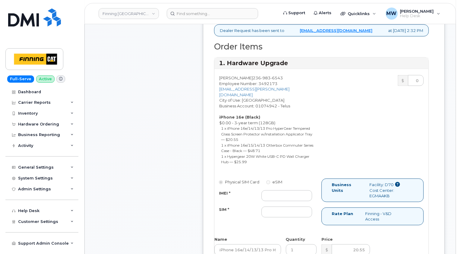
scroll to position [332, 0]
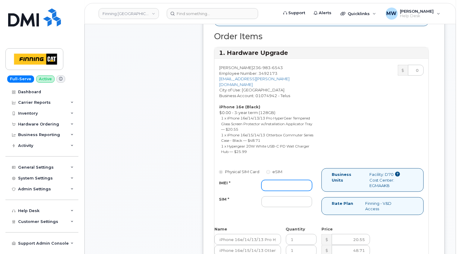
click at [282, 180] on input "IMEI *" at bounding box center [287, 185] width 51 height 11
paste input "353927601114876"
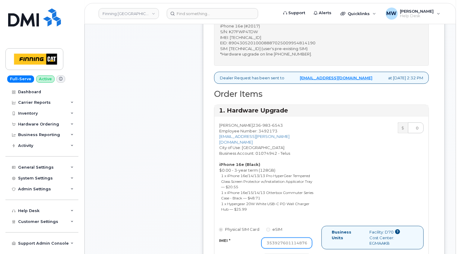
scroll to position [181, 0]
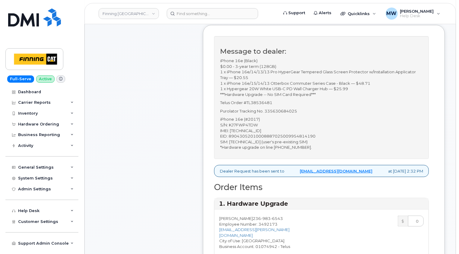
type input "353927601114876"
click at [267, 140] on p "iPhone 16e (#2017) S/N: KJ7FWP4TDW IMEI: [TECHNICAL_ID] EID: 890430520100088870…" at bounding box center [321, 132] width 203 height 33
copy p "[TECHNICAL_ID]"
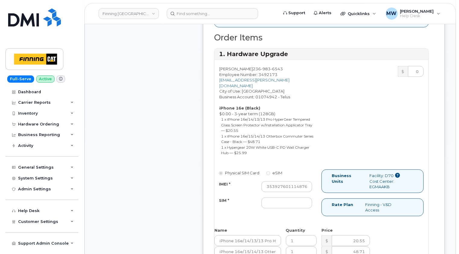
scroll to position [392, 0]
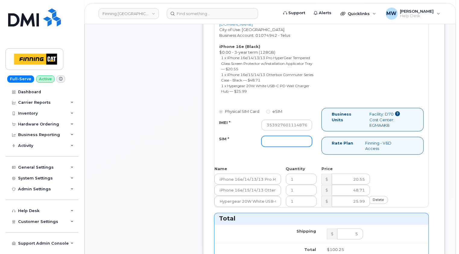
click at [274, 136] on input "SIM *" at bounding box center [287, 141] width 51 height 11
paste input "[TECHNICAL_ID]"
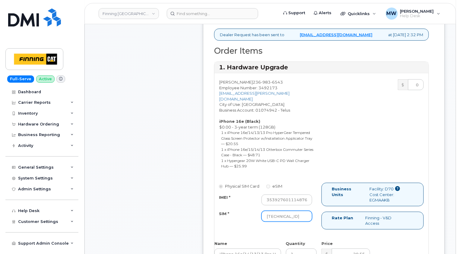
scroll to position [241, 0]
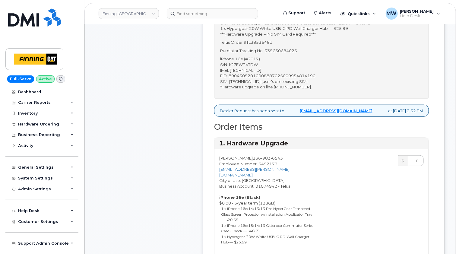
type input "[TECHNICAL_ID]"
click at [284, 48] on p "Purolator Tracking No. 335630684025" at bounding box center [321, 51] width 203 height 6
click at [285, 48] on p "Purolator Tracking No. 335630684025" at bounding box center [321, 51] width 203 height 6
copy p "335630684025"
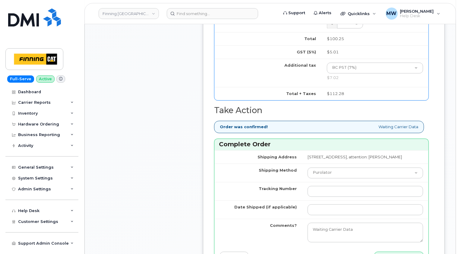
scroll to position [664, 0]
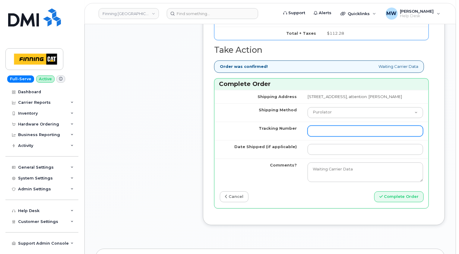
click at [308, 126] on input "Tracking Number" at bounding box center [366, 131] width 116 height 11
paste input "335630684025"
type input "335630684025"
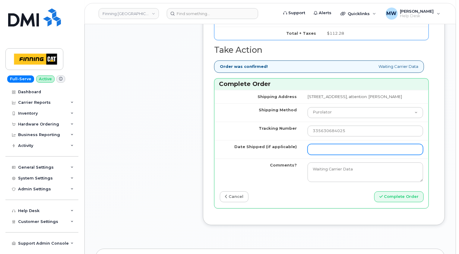
click at [308, 144] on input "Date Shipped (if applicable)" at bounding box center [366, 149] width 116 height 11
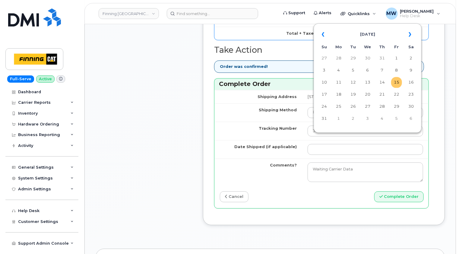
click at [401, 84] on td "15" at bounding box center [396, 82] width 11 height 11
type input "[DATE]"
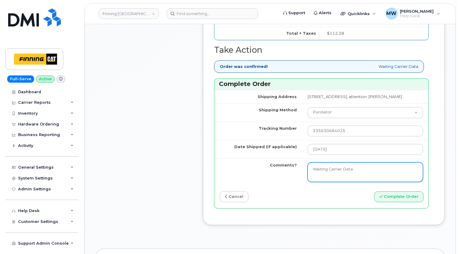
drag, startPoint x: 300, startPoint y: 161, endPoint x: 244, endPoint y: 161, distance: 55.5
click at [244, 161] on tr "Comments? Waiting Carrier Data" at bounding box center [322, 171] width 214 height 27
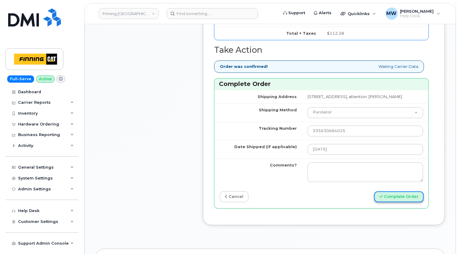
click at [407, 191] on button "Complete Order" at bounding box center [399, 196] width 49 height 11
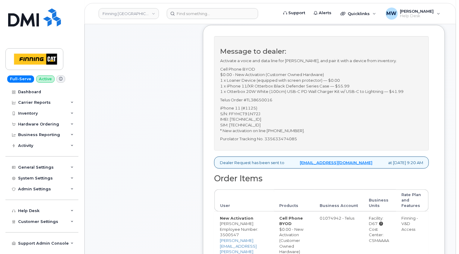
scroll to position [181, 0]
drag, startPoint x: 297, startPoint y: 134, endPoint x: 268, endPoint y: 134, distance: 29.3
click at [268, 133] on p "iPhone 11 (#1125) S/N: FFYHCT91N72J IMEI: 356460900094299 SIM: 8912230102351110…" at bounding box center [321, 119] width 203 height 28
copy p "778-220-5167"
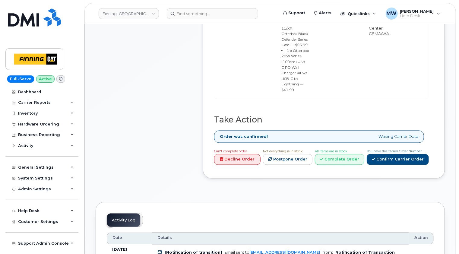
scroll to position [483, 0]
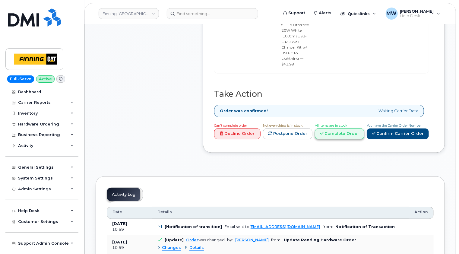
click at [338, 134] on link "Complete Order" at bounding box center [339, 134] width 49 height 11
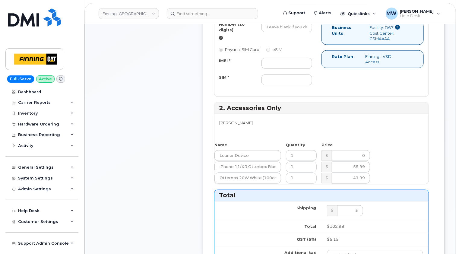
scroll to position [362, 0]
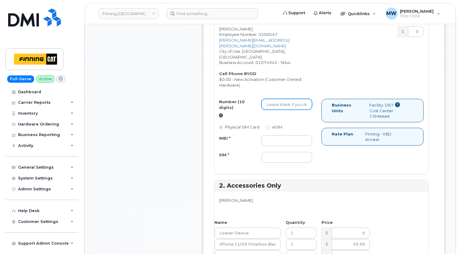
click at [270, 100] on input "Number (10 digits)" at bounding box center [287, 104] width 51 height 11
paste input "778-220-5167"
click at [276, 99] on input "778-220-5167" at bounding box center [287, 104] width 51 height 11
click at [284, 99] on input "778220-5167" at bounding box center [287, 104] width 51 height 11
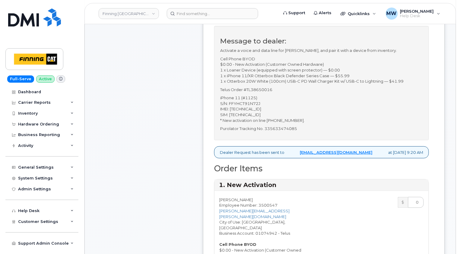
scroll to position [181, 0]
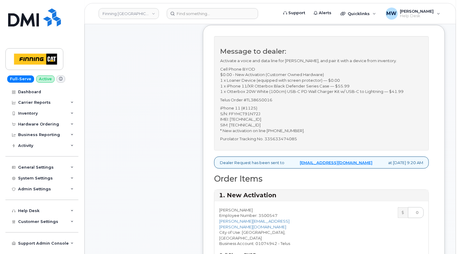
type input "7782205167"
click at [252, 125] on p "iPhone 11 (#1125) S/N: FFYHCT91N72J IMEI: 356460900094299 SIM: 8912230102351110…" at bounding box center [321, 119] width 203 height 28
copy p "356460900094299"
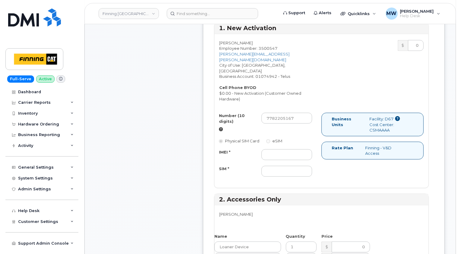
scroll to position [392, 0]
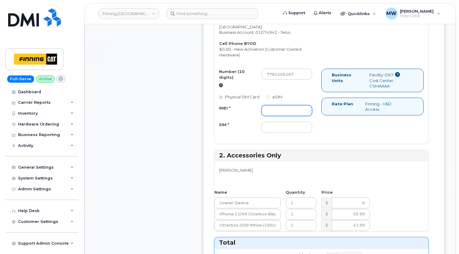
click at [270, 105] on input "IMEI *" at bounding box center [287, 110] width 51 height 11
paste input "356460900094299"
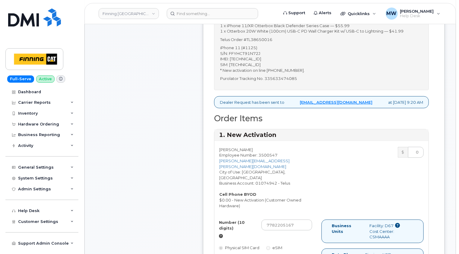
type input "356460900094299"
click at [267, 69] on p "iPhone 11 (#1125) S/N: FFYHCT91N72J IMEI: 356460900094299 SIM: 8912230102351110…" at bounding box center [321, 59] width 203 height 28
copy p "8912230102351110212"
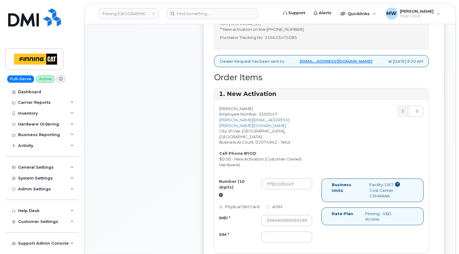
scroll to position [332, 0]
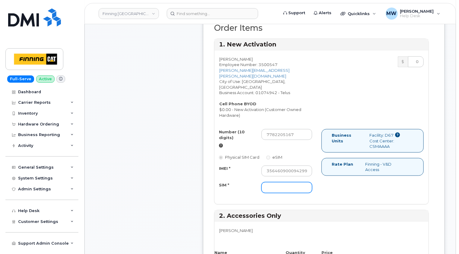
click at [271, 183] on input "SIM *" at bounding box center [287, 187] width 51 height 11
paste input "8912230102351110212"
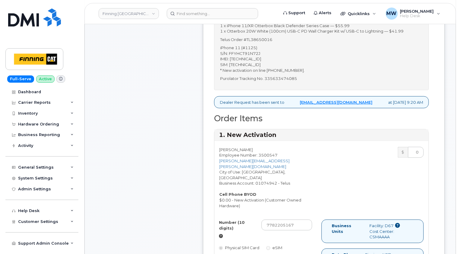
type input "8912230102351110212"
click at [284, 81] on p "Purolator Tracking No. 335633474085" at bounding box center [321, 79] width 203 height 6
click at [285, 81] on p "Purolator Tracking No. 335633474085" at bounding box center [321, 79] width 203 height 6
copy p "335633474085"
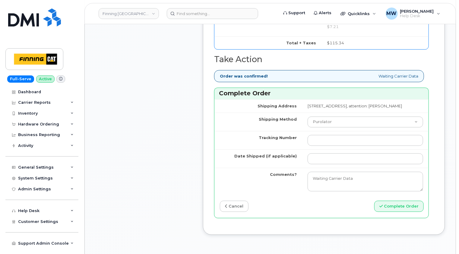
scroll to position [694, 0]
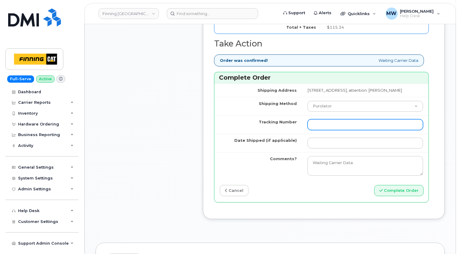
click at [308, 121] on input "Tracking Number" at bounding box center [366, 124] width 116 height 11
paste input "335633474085"
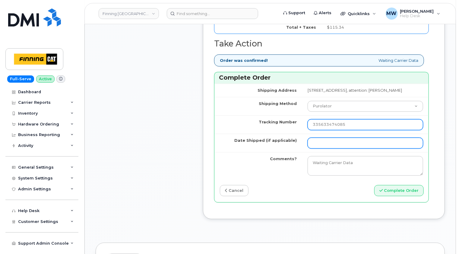
type input "335633474085"
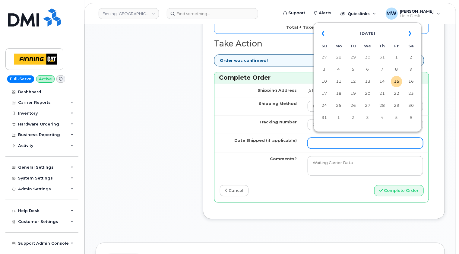
click at [308, 139] on input "Date Shipped (if applicable)" at bounding box center [366, 143] width 116 height 11
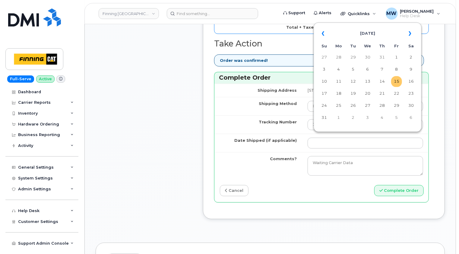
click at [397, 83] on td "15" at bounding box center [396, 81] width 11 height 11
type input "2025-08-15"
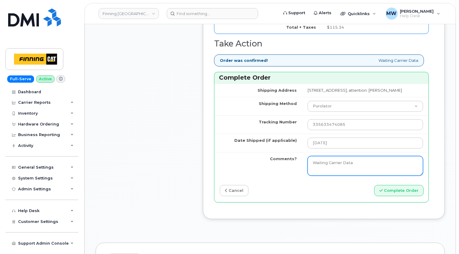
drag, startPoint x: 343, startPoint y: 162, endPoint x: 260, endPoint y: 166, distance: 83.4
click at [260, 166] on tr "Comments? Waiting Carrier Data" at bounding box center [322, 165] width 214 height 27
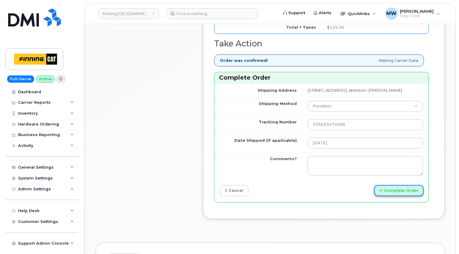
click at [400, 185] on button "Complete Order" at bounding box center [399, 190] width 49 height 11
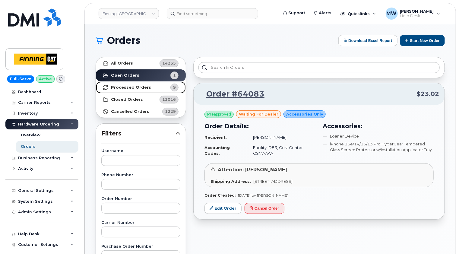
click at [136, 86] on strong "Processed Orders" at bounding box center [131, 87] width 40 height 5
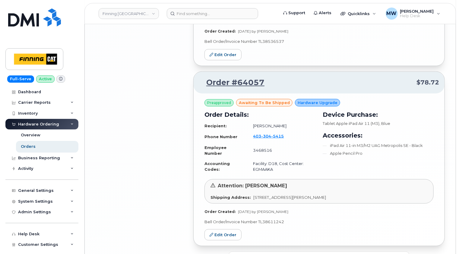
scroll to position [1408, 0]
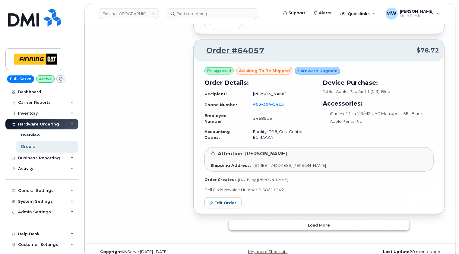
click at [338, 220] on button "Load more" at bounding box center [319, 225] width 181 height 11
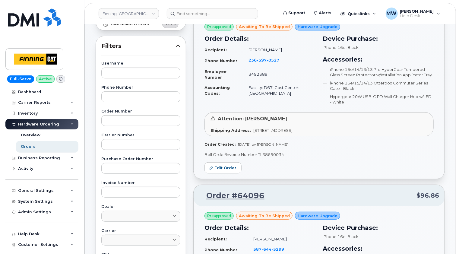
scroll to position [0, 0]
